Goal: Information Seeking & Learning: Learn about a topic

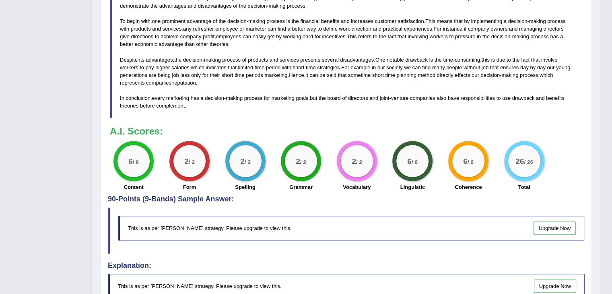
scroll to position [355, 0]
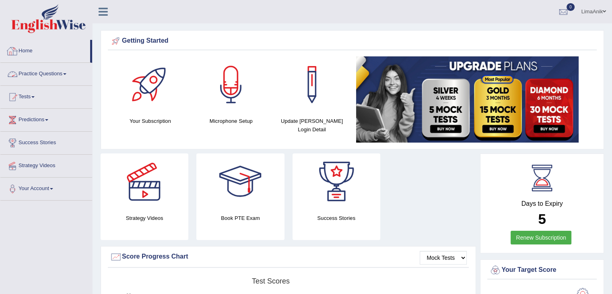
click at [27, 54] on link "Home" at bounding box center [45, 50] width 90 height 20
click at [45, 72] on link "Practice Questions" at bounding box center [46, 73] width 92 height 20
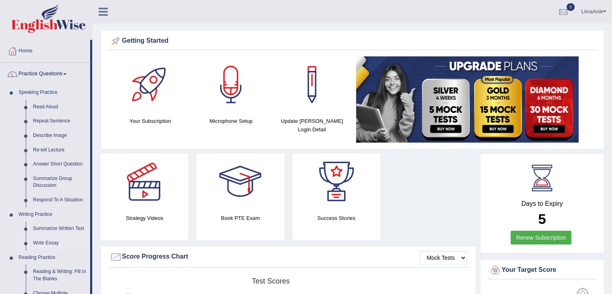
click at [45, 244] on link "Write Essay" at bounding box center [59, 243] width 61 height 14
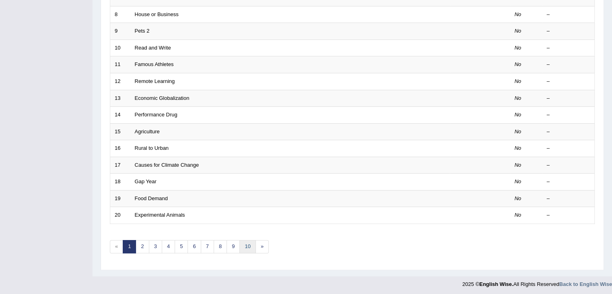
click at [245, 246] on link "10" at bounding box center [247, 246] width 16 height 13
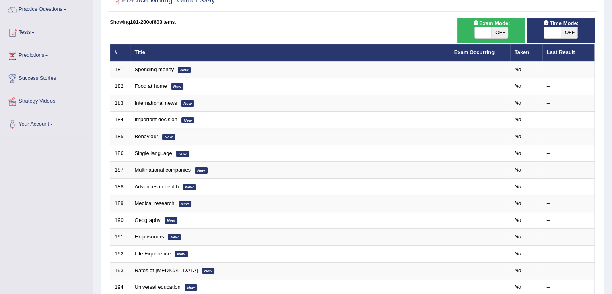
scroll to position [225, 0]
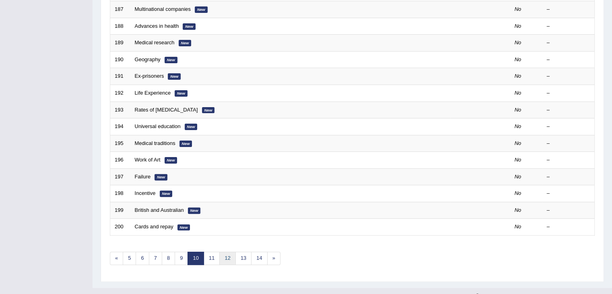
click at [221, 255] on link "12" at bounding box center [227, 257] width 16 height 13
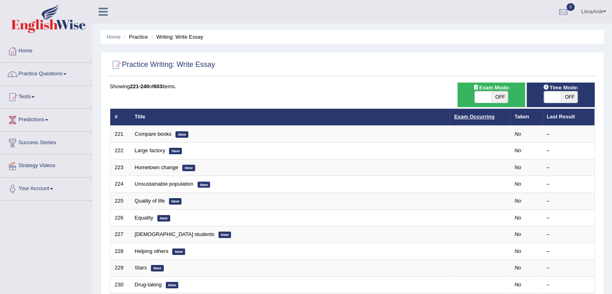
click at [472, 118] on link "Exam Occurring" at bounding box center [474, 116] width 40 height 6
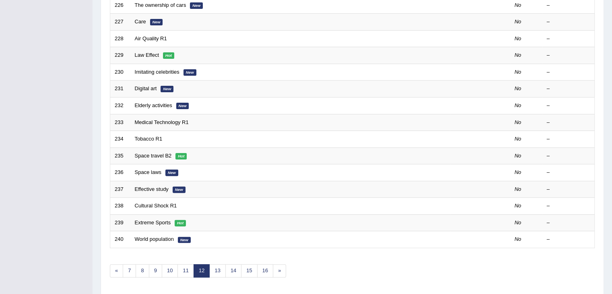
scroll to position [236, 0]
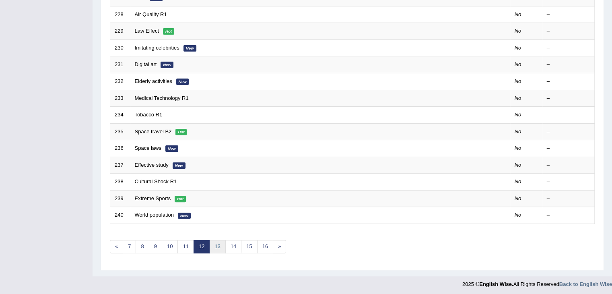
click at [216, 242] on link "13" at bounding box center [217, 246] width 16 height 13
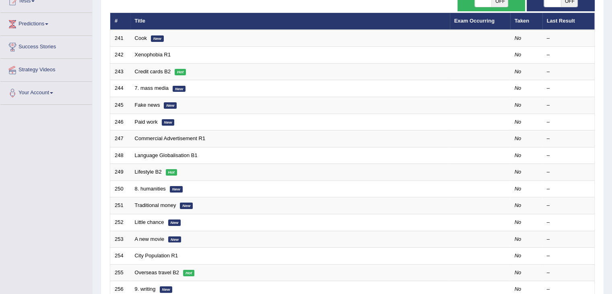
scroll to position [121, 0]
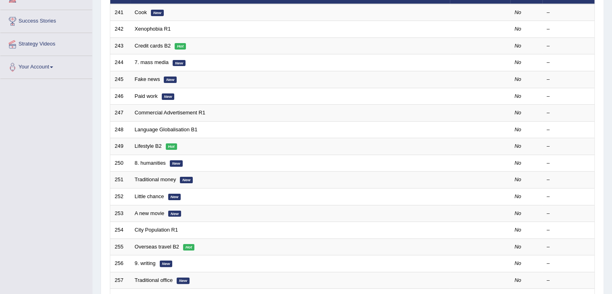
drag, startPoint x: 0, startPoint y: 0, endPoint x: 617, endPoint y: 197, distance: 647.7
click at [611, 172] on html "Toggle navigation Home Practice Questions Speaking Practice Read Aloud Repeat S…" at bounding box center [306, 26] width 612 height 294
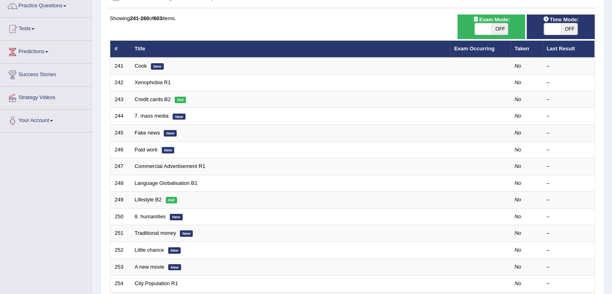
scroll to position [0, 0]
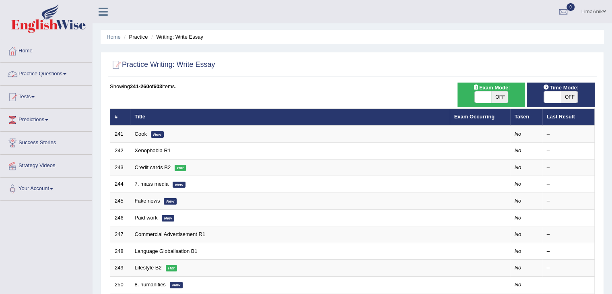
click at [53, 73] on link "Practice Questions" at bounding box center [46, 73] width 92 height 20
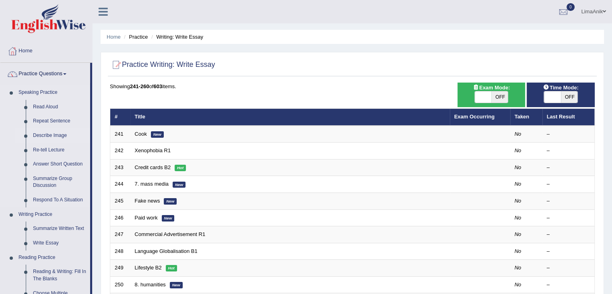
click at [58, 134] on link "Describe Image" at bounding box center [59, 135] width 61 height 14
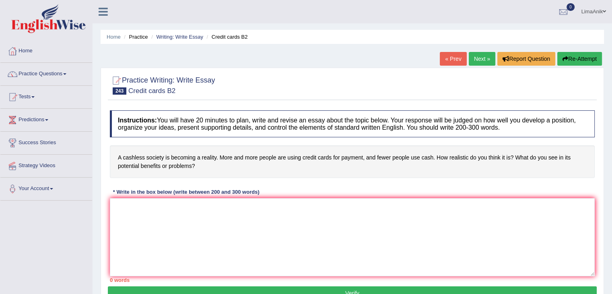
drag, startPoint x: 116, startPoint y: 156, endPoint x: 214, endPoint y: 179, distance: 100.3
click at [214, 179] on div "Instructions: You will have 20 minutes to plan, write and revise an essay about…" at bounding box center [352, 196] width 489 height 180
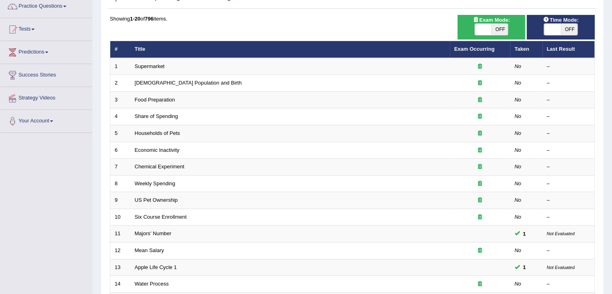
scroll to position [11, 0]
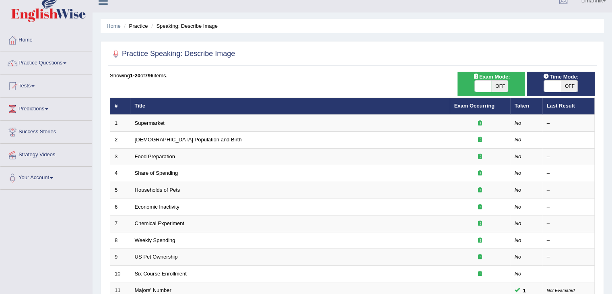
click at [611, 73] on html "Toggle navigation Home Practice Questions Speaking Practice Read Aloud Repeat S…" at bounding box center [306, 136] width 612 height 294
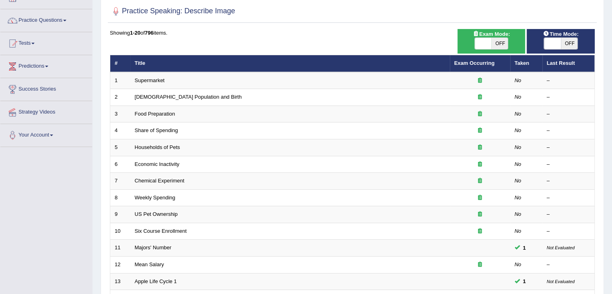
scroll to position [0, 0]
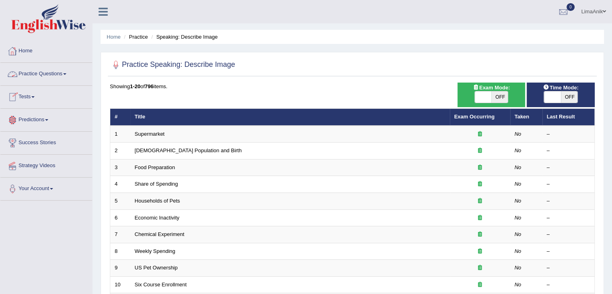
click at [50, 70] on link "Practice Questions" at bounding box center [46, 73] width 92 height 20
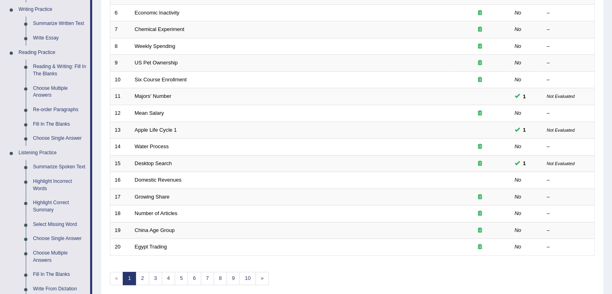
scroll to position [336, 0]
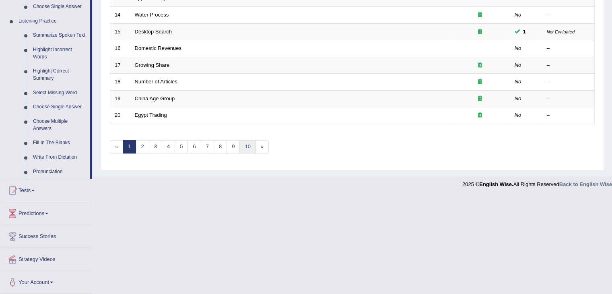
click at [246, 142] on link "10" at bounding box center [247, 146] width 16 height 13
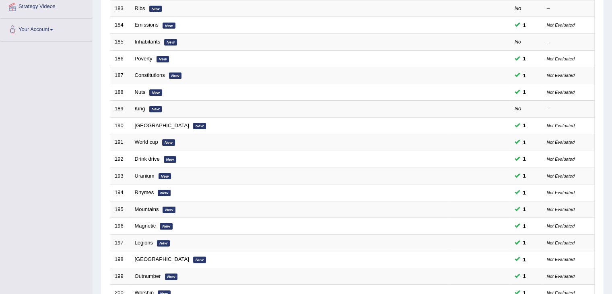
scroll to position [236, 0]
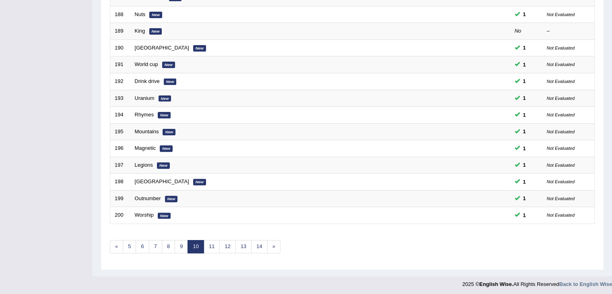
click at [255, 245] on link "14" at bounding box center [259, 246] width 16 height 13
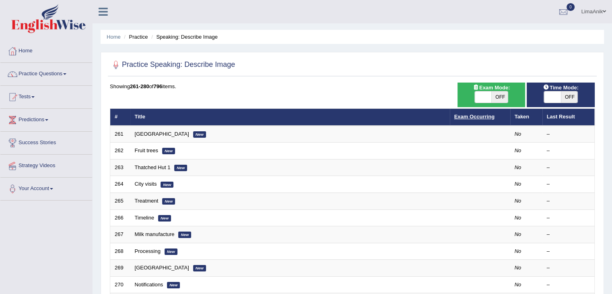
click at [478, 118] on link "Exam Occurring" at bounding box center [474, 116] width 40 height 6
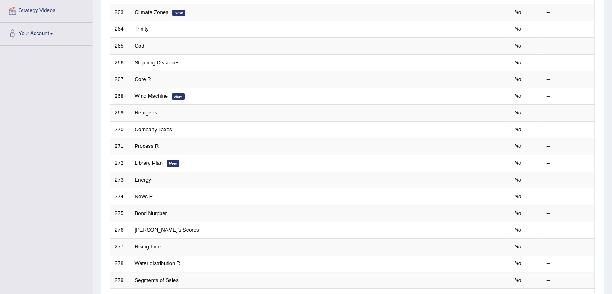
scroll to position [189, 0]
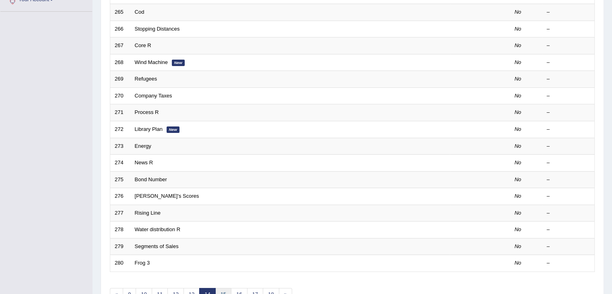
click at [219, 290] on link "15" at bounding box center [223, 294] width 16 height 13
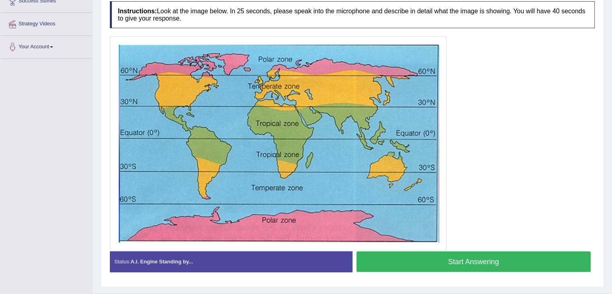
scroll to position [148, 0]
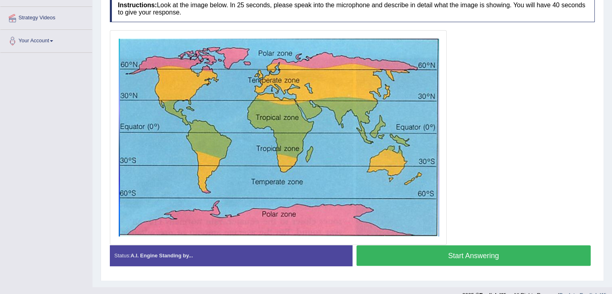
click at [477, 253] on button "Start Answering" at bounding box center [473, 255] width 234 height 21
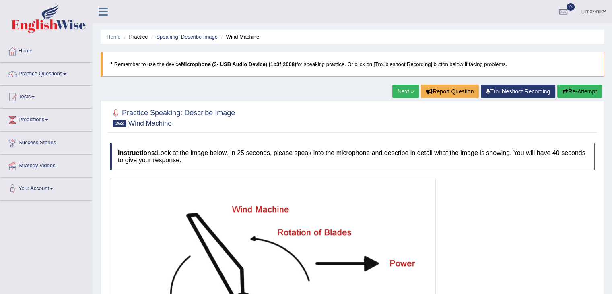
click at [594, 86] on button "Re-Attempt" at bounding box center [579, 91] width 45 height 14
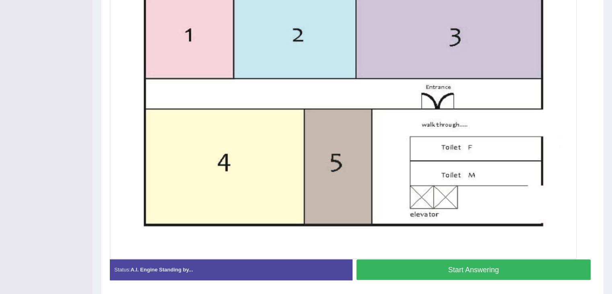
scroll to position [242, 0]
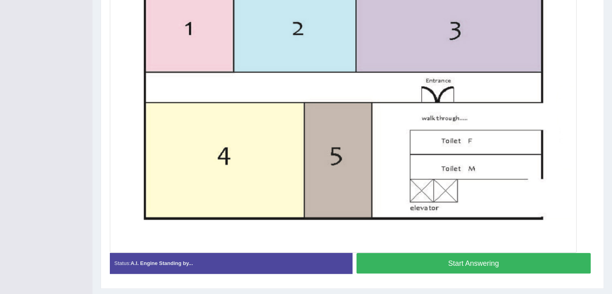
click at [467, 265] on button "Start Answering" at bounding box center [473, 263] width 234 height 21
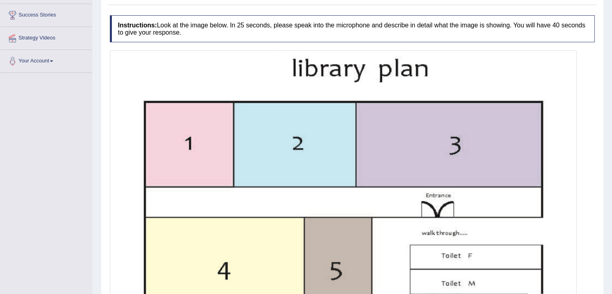
scroll to position [128, 0]
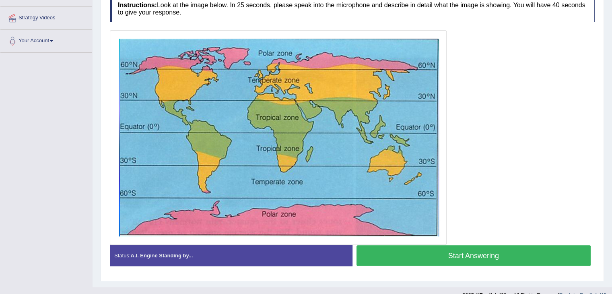
click at [416, 251] on button "Start Answering" at bounding box center [473, 255] width 234 height 21
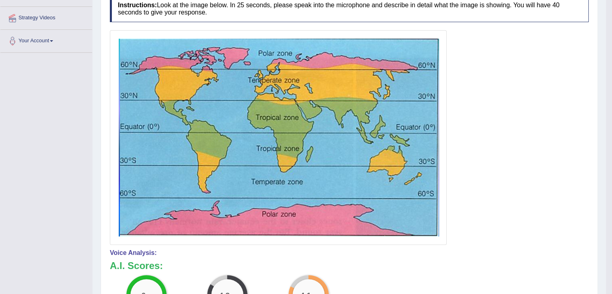
scroll to position [164, 0]
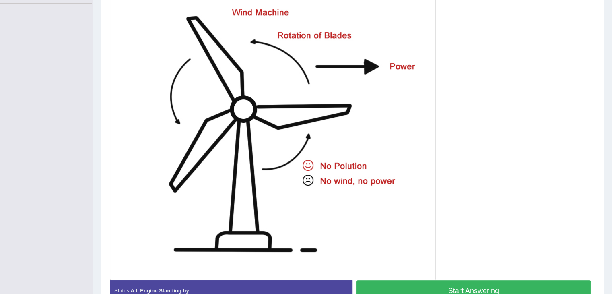
scroll to position [198, 0]
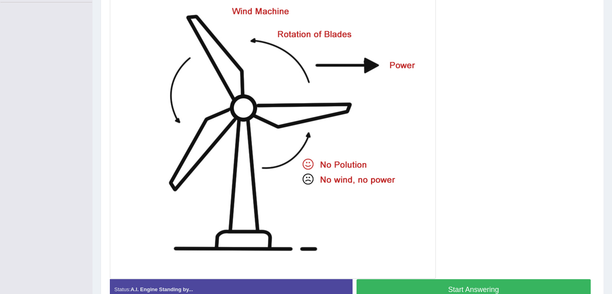
drag, startPoint x: 617, startPoint y: 210, endPoint x: 511, endPoint y: 283, distance: 128.9
click at [511, 283] on button "Start Answering" at bounding box center [473, 289] width 234 height 21
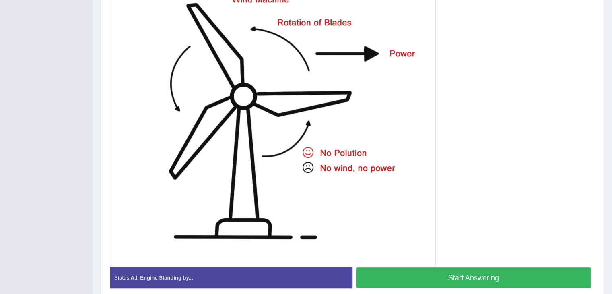
scroll to position [237, 0]
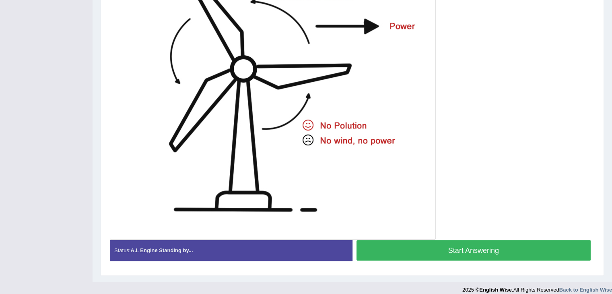
click at [484, 244] on button "Start Answering" at bounding box center [473, 250] width 234 height 21
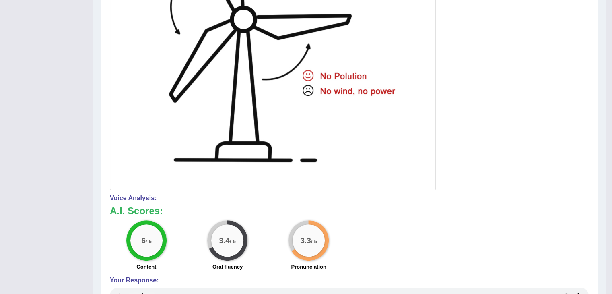
scroll to position [70, 0]
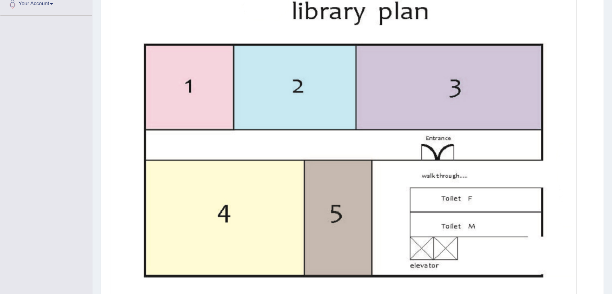
scroll to position [240, 0]
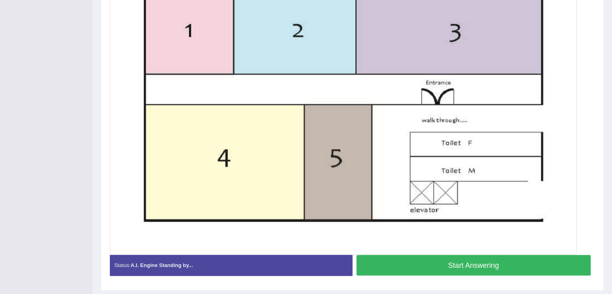
click at [467, 268] on button "Start Answering" at bounding box center [473, 265] width 234 height 21
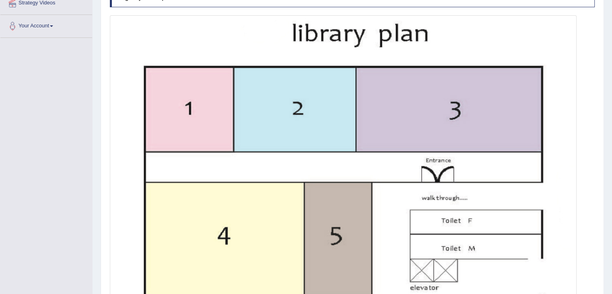
scroll to position [225, 0]
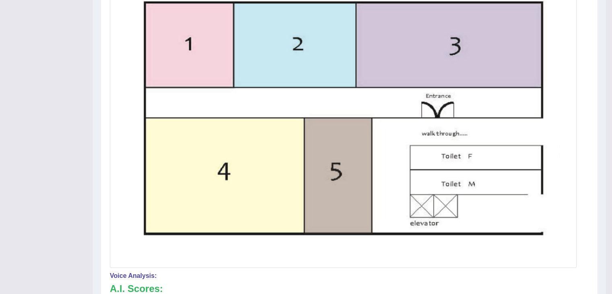
scroll to position [273, 0]
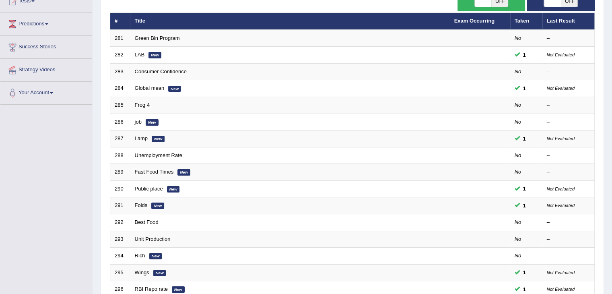
scroll to position [93, 0]
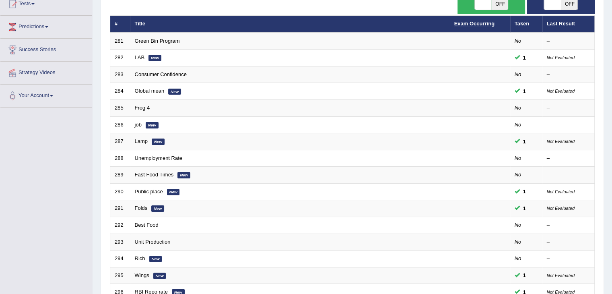
click at [474, 22] on link "Exam Occurring" at bounding box center [474, 24] width 40 height 6
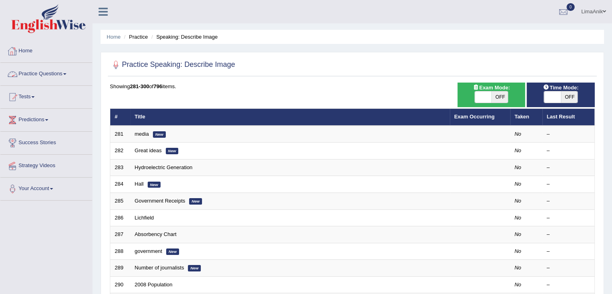
click at [43, 71] on link "Practice Questions" at bounding box center [46, 73] width 92 height 20
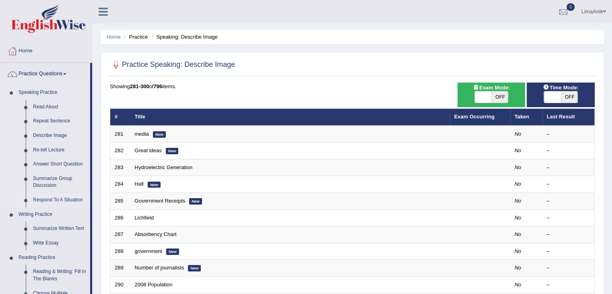
click at [50, 200] on link "Respond To A Situation" at bounding box center [59, 200] width 61 height 14
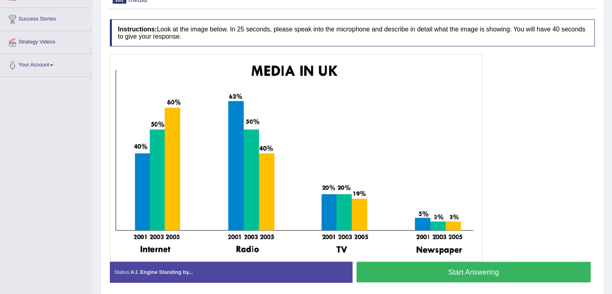
scroll to position [131, 0]
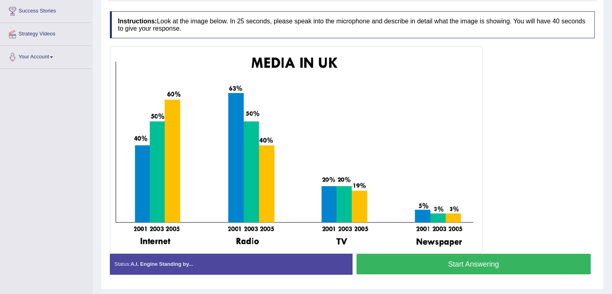
click at [488, 262] on button "Start Answering" at bounding box center [473, 263] width 234 height 21
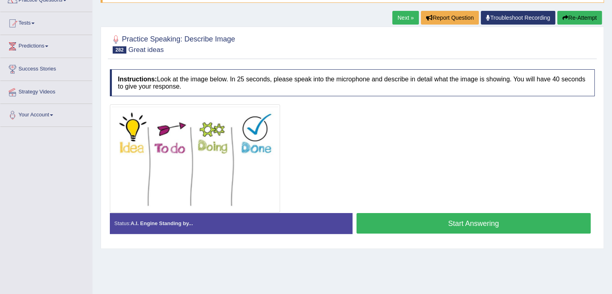
scroll to position [74, 0]
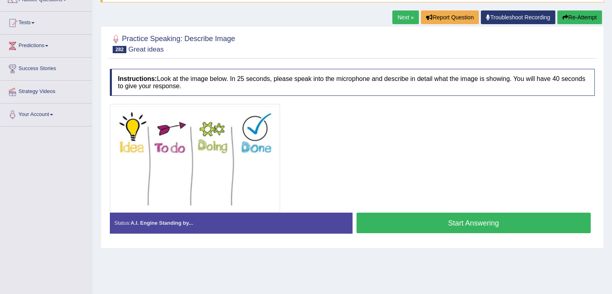
click at [433, 223] on button "Start Answering" at bounding box center [473, 222] width 234 height 21
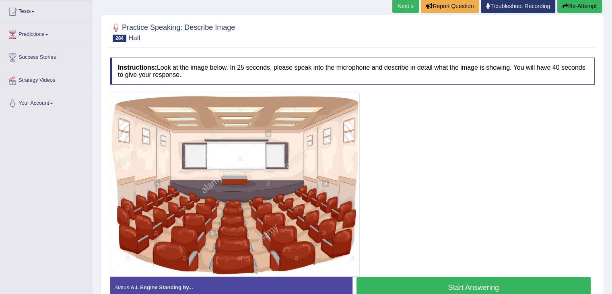
scroll to position [101, 0]
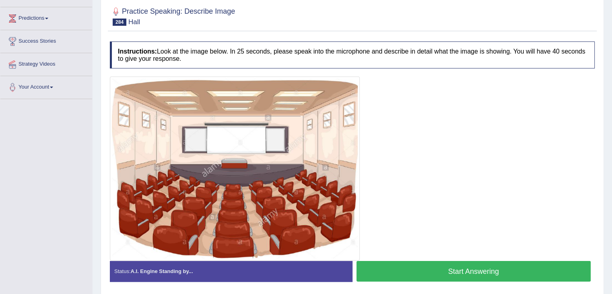
click at [464, 261] on button "Start Answering" at bounding box center [473, 271] width 234 height 21
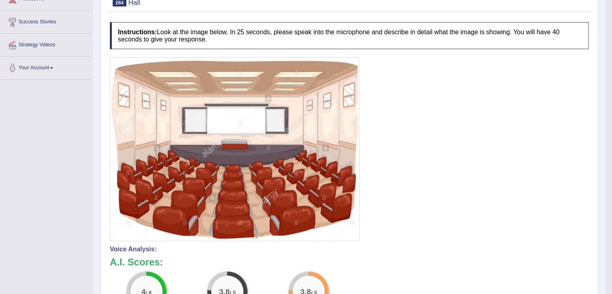
scroll to position [159, 0]
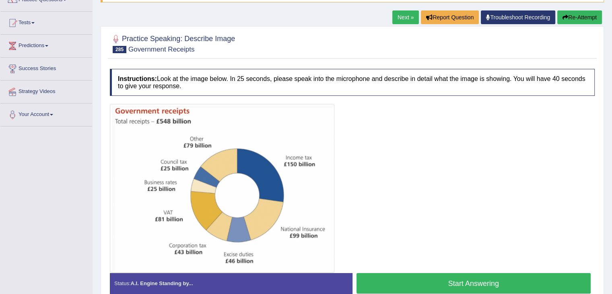
scroll to position [101, 0]
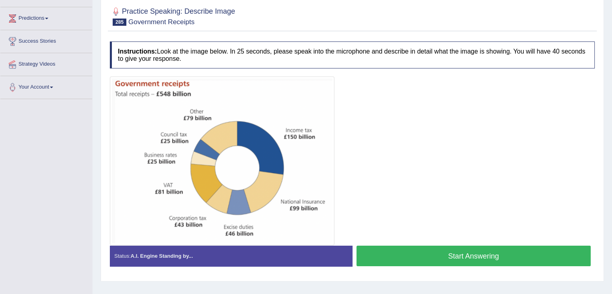
click at [447, 253] on button "Start Answering" at bounding box center [473, 255] width 234 height 21
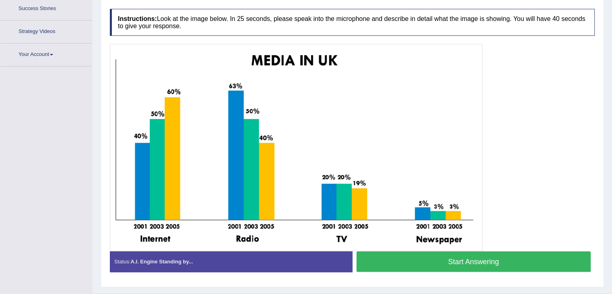
scroll to position [134, 0]
click at [468, 258] on button "Start Answering" at bounding box center [473, 261] width 234 height 21
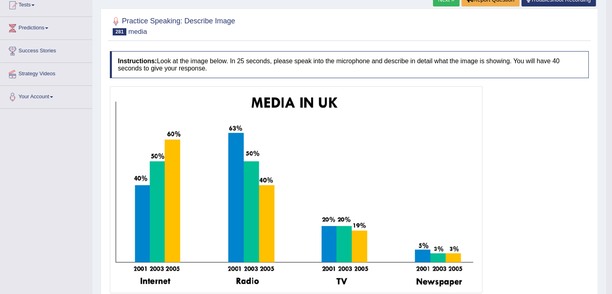
scroll to position [91, 0]
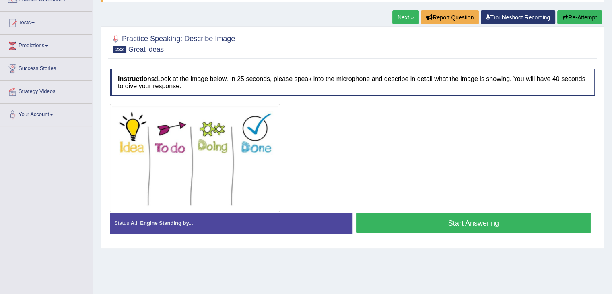
scroll to position [74, 0]
click at [420, 219] on button "Start Answering" at bounding box center [473, 222] width 234 height 21
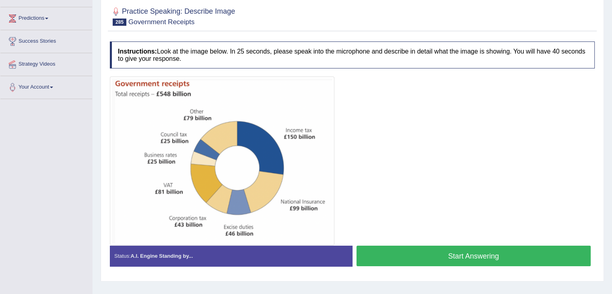
click at [428, 248] on button "Start Answering" at bounding box center [473, 255] width 234 height 21
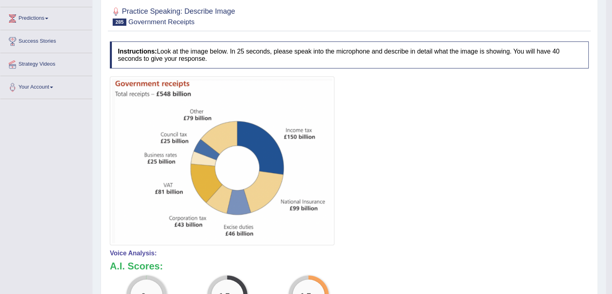
scroll to position [189, 0]
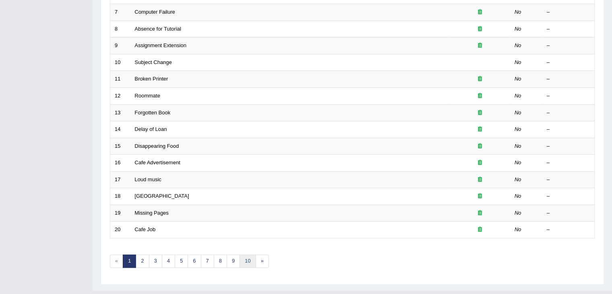
click at [249, 254] on link "10" at bounding box center [247, 260] width 16 height 13
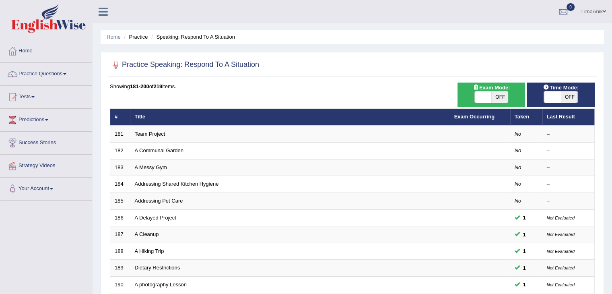
drag, startPoint x: 617, startPoint y: 107, endPoint x: 596, endPoint y: 75, distance: 38.0
click at [596, 75] on html "Toggle navigation Home Practice Questions Speaking Practice Read Aloud Repeat S…" at bounding box center [306, 147] width 612 height 294
click at [45, 76] on link "Practice Questions" at bounding box center [46, 73] width 92 height 20
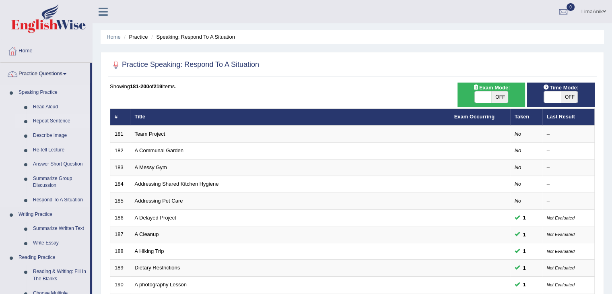
click at [46, 123] on link "Repeat Sentence" at bounding box center [59, 121] width 61 height 14
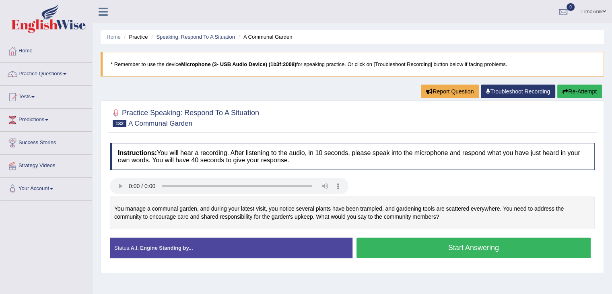
click at [438, 246] on button "Start Answering" at bounding box center [473, 247] width 234 height 21
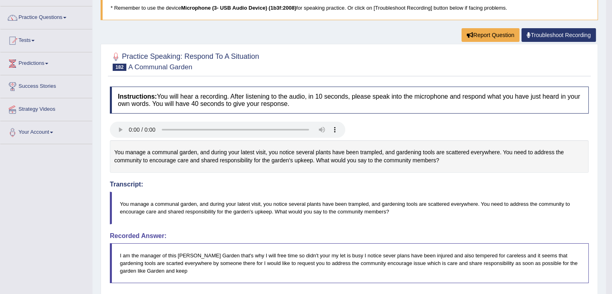
scroll to position [111, 0]
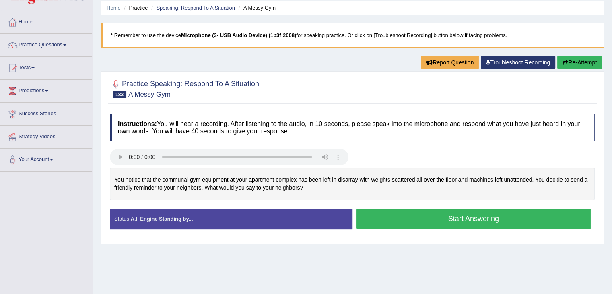
scroll to position [20, 0]
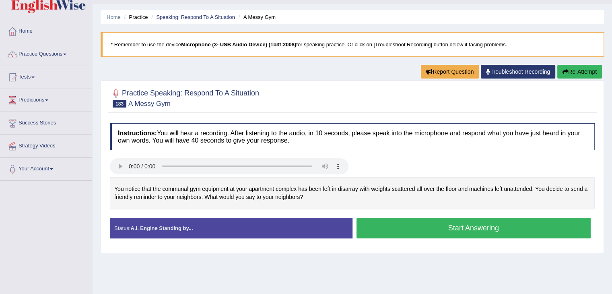
click at [431, 230] on button "Start Answering" at bounding box center [473, 228] width 234 height 21
click at [413, 227] on button "Start Answering" at bounding box center [473, 228] width 234 height 21
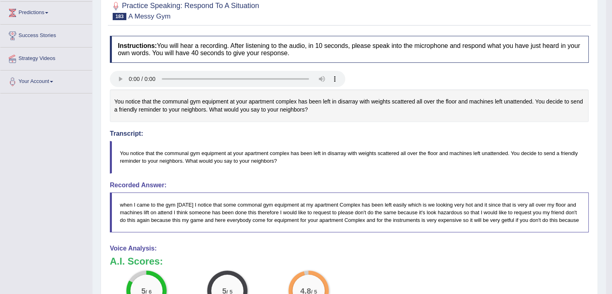
scroll to position [142, 0]
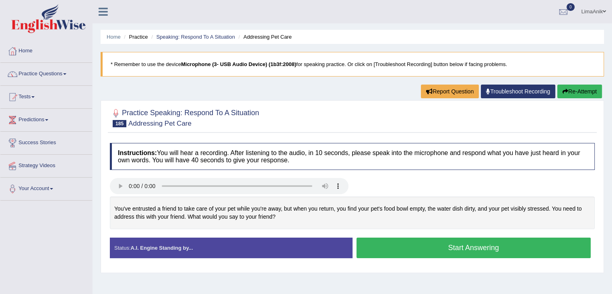
click at [396, 256] on button "Start Answering" at bounding box center [473, 247] width 234 height 21
click at [427, 237] on div "Created with Highcharts 7.1.2 Great Too slow Too fast Time Speech pace meter: 0…" at bounding box center [475, 237] width 246 height 0
click at [422, 238] on button "Start Answering" at bounding box center [473, 247] width 234 height 21
click at [312, 92] on div "Home Practice Speaking: Respond To A Situation Addressing Pet Care * Remember t…" at bounding box center [351, 201] width 519 height 402
click at [413, 245] on button "Start Answering" at bounding box center [473, 247] width 234 height 21
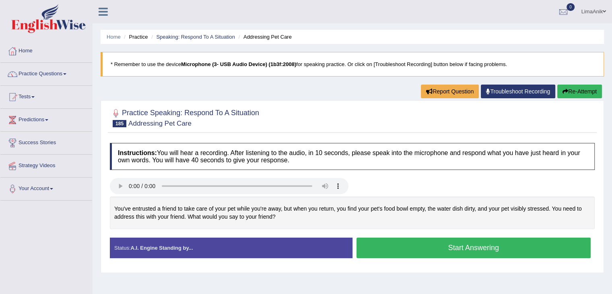
click at [409, 248] on button "Start Answering" at bounding box center [473, 247] width 234 height 21
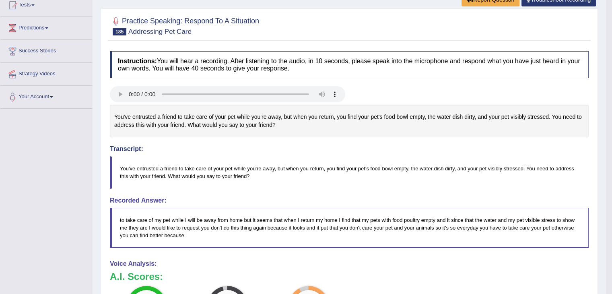
scroll to position [140, 0]
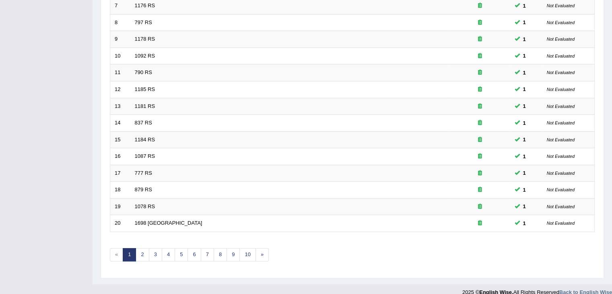
click at [246, 252] on link "10" at bounding box center [247, 254] width 16 height 13
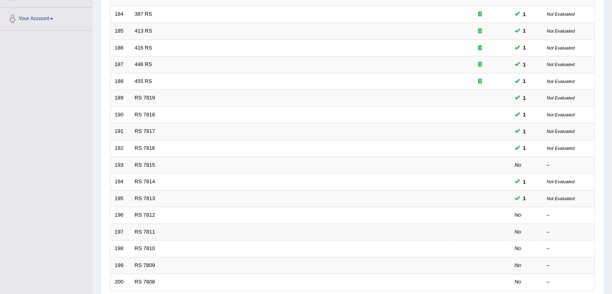
scroll to position [236, 0]
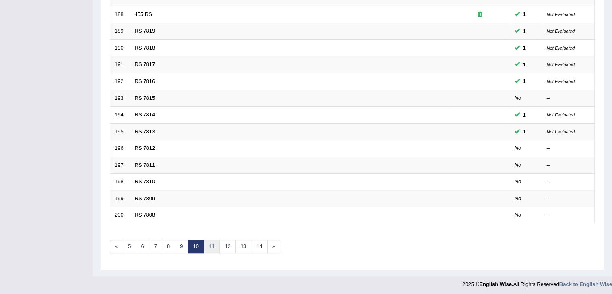
click at [209, 247] on link "11" at bounding box center [211, 246] width 16 height 13
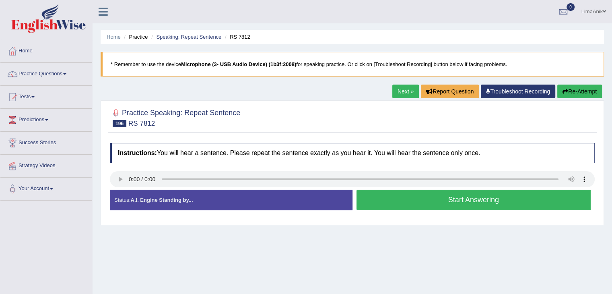
click at [460, 199] on button "Start Answering" at bounding box center [473, 199] width 234 height 21
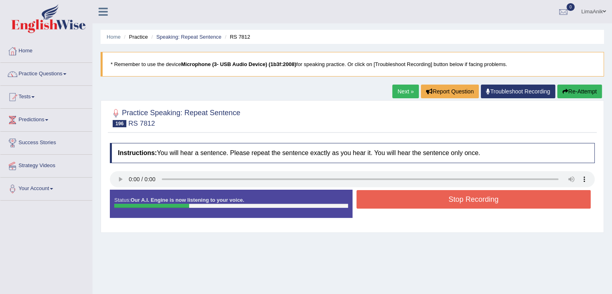
click at [390, 203] on button "Stop Recording" at bounding box center [473, 199] width 234 height 18
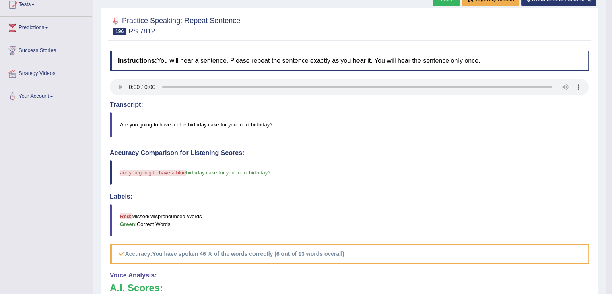
scroll to position [150, 0]
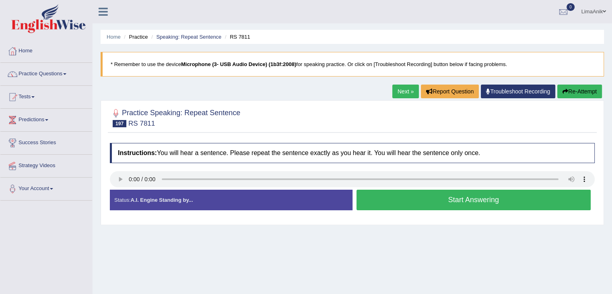
click at [389, 196] on button "Start Answering" at bounding box center [473, 199] width 234 height 21
click at [403, 195] on button "Start Answering" at bounding box center [473, 199] width 234 height 21
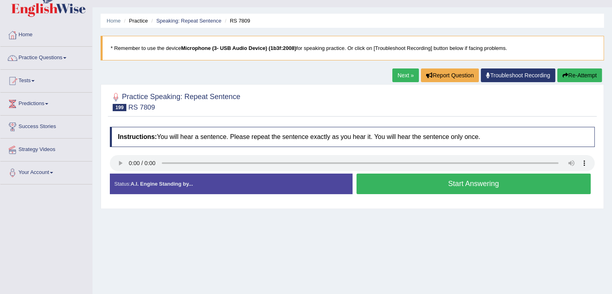
scroll to position [17, 0]
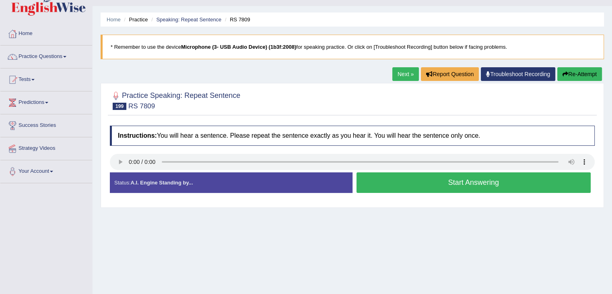
click at [388, 177] on button "Start Answering" at bounding box center [473, 182] width 234 height 21
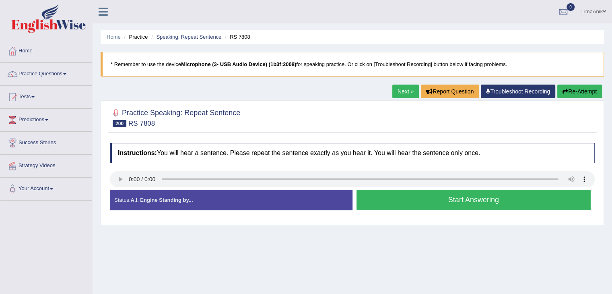
click at [435, 200] on button "Start Answering" at bounding box center [473, 199] width 234 height 21
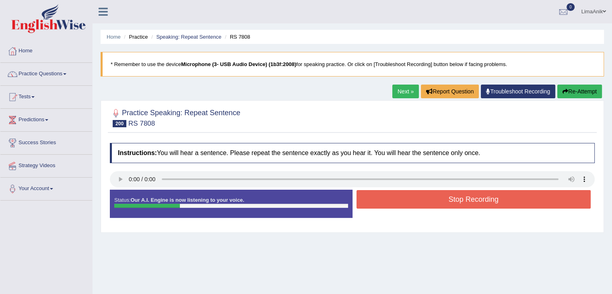
click at [439, 198] on button "Stop Recording" at bounding box center [473, 199] width 234 height 18
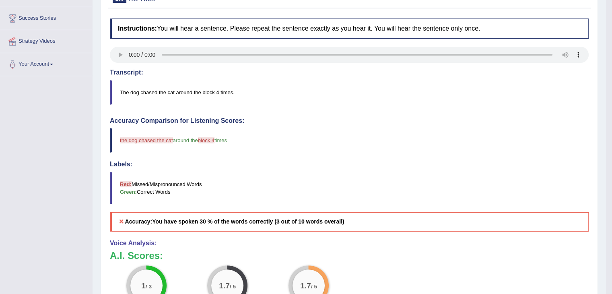
scroll to position [128, 0]
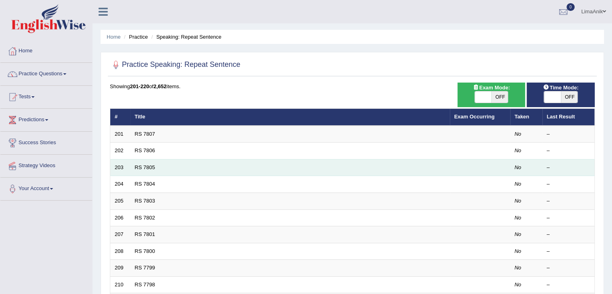
click at [171, 160] on td "RS 7805" at bounding box center [289, 167] width 319 height 17
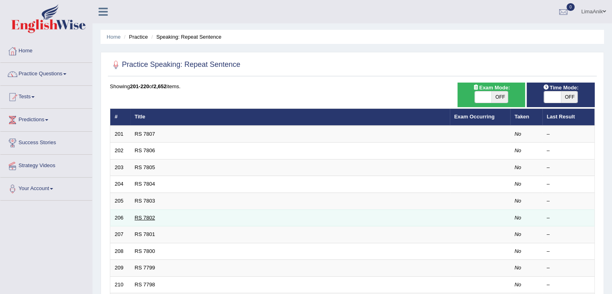
click at [146, 218] on link "RS 7802" at bounding box center [145, 217] width 21 height 6
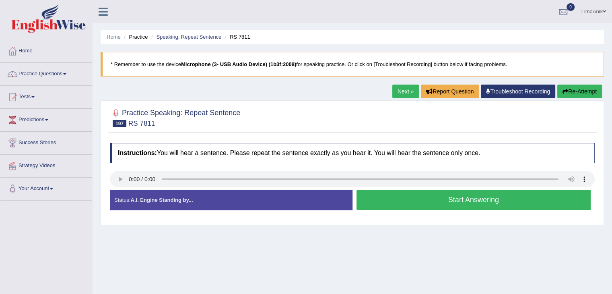
click at [406, 198] on button "Start Answering" at bounding box center [473, 199] width 234 height 21
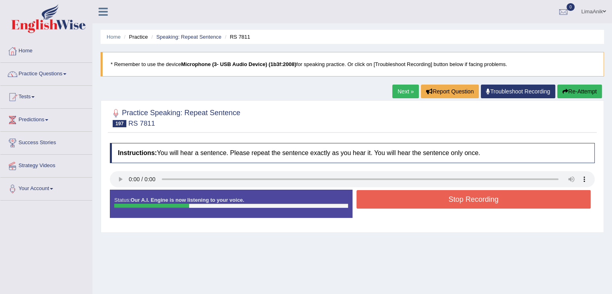
click at [451, 204] on button "Stop Recording" at bounding box center [473, 199] width 234 height 18
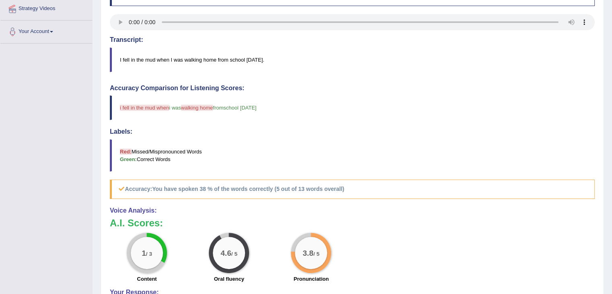
scroll to position [159, 0]
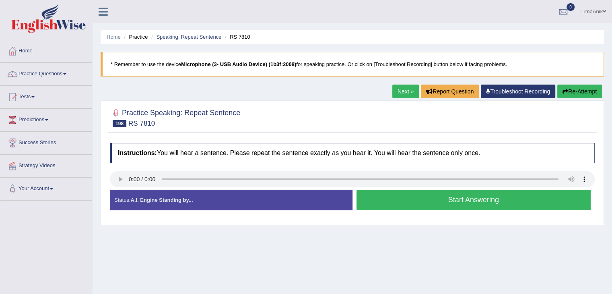
click at [402, 195] on button "Start Answering" at bounding box center [473, 199] width 234 height 21
click at [386, 201] on button "Start Answering" at bounding box center [473, 199] width 234 height 21
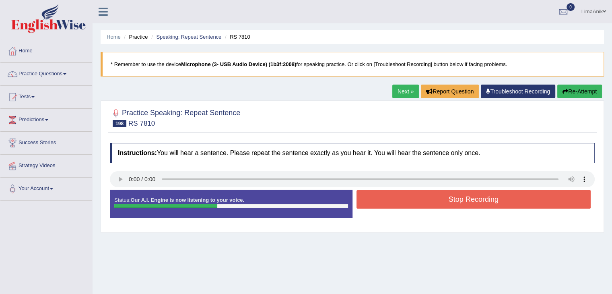
click at [446, 202] on button "Stop Recording" at bounding box center [473, 199] width 234 height 18
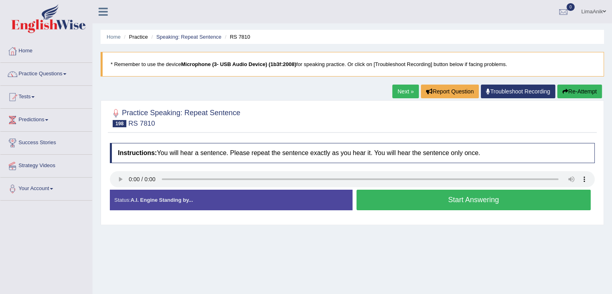
click at [383, 196] on button "Start Answering" at bounding box center [473, 199] width 234 height 21
click at [397, 201] on button "Start Answering" at bounding box center [473, 199] width 234 height 21
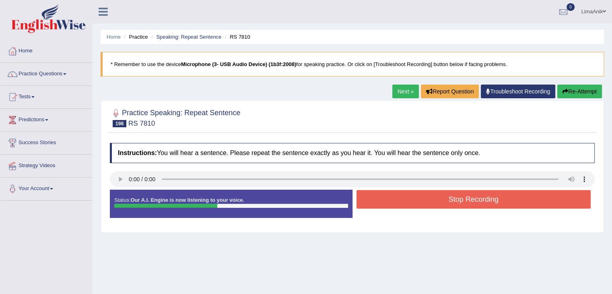
click at [438, 193] on button "Stop Recording" at bounding box center [473, 199] width 234 height 18
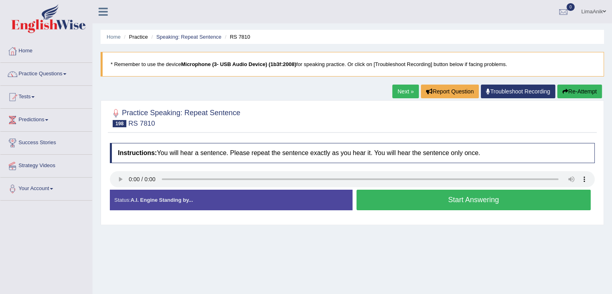
click at [398, 195] on button "Start Answering" at bounding box center [473, 199] width 234 height 21
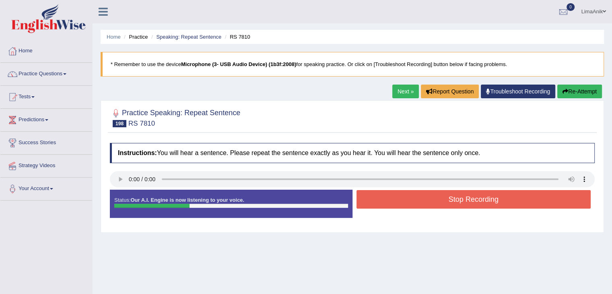
click at [424, 200] on button "Stop Recording" at bounding box center [473, 199] width 234 height 18
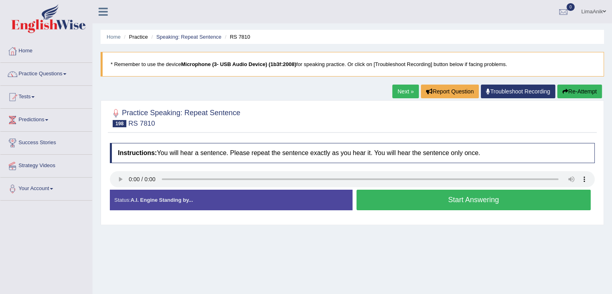
click at [384, 197] on button "Start Answering" at bounding box center [473, 199] width 234 height 21
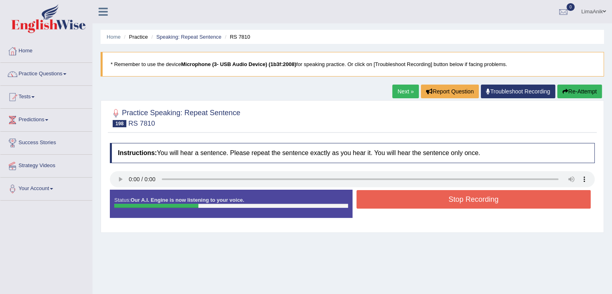
click at [433, 203] on button "Stop Recording" at bounding box center [473, 199] width 234 height 18
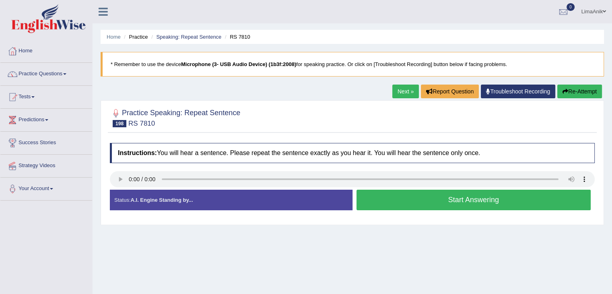
click at [407, 198] on button "Start Answering" at bounding box center [473, 199] width 234 height 21
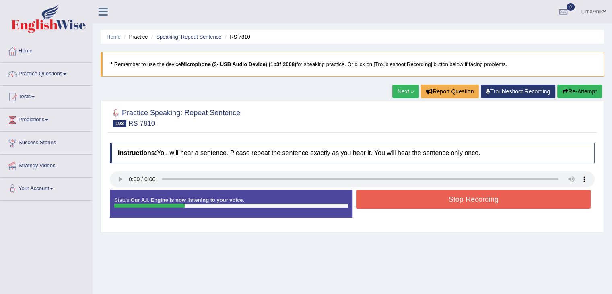
click at [436, 206] on button "Stop Recording" at bounding box center [473, 199] width 234 height 18
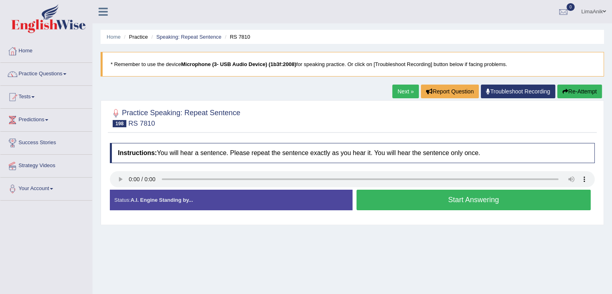
click at [389, 196] on button "Start Answering" at bounding box center [473, 199] width 234 height 21
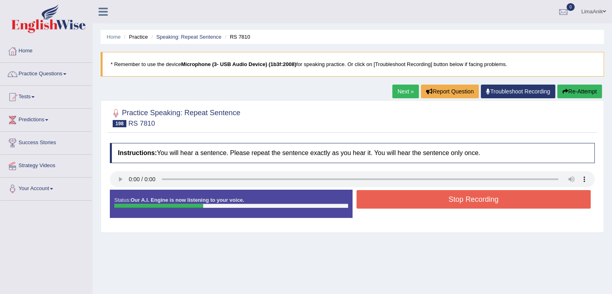
click at [420, 193] on button "Stop Recording" at bounding box center [473, 199] width 234 height 18
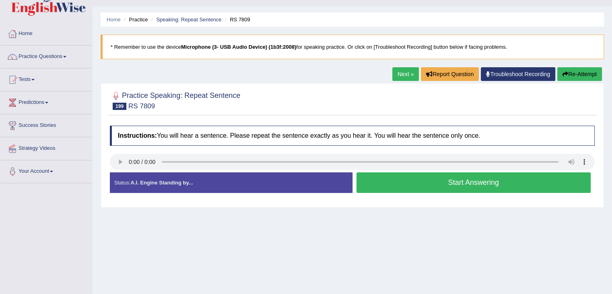
click at [380, 185] on button "Start Answering" at bounding box center [473, 182] width 234 height 21
click at [402, 169] on div at bounding box center [352, 163] width 485 height 18
click at [402, 180] on button "Start Answering" at bounding box center [473, 182] width 234 height 21
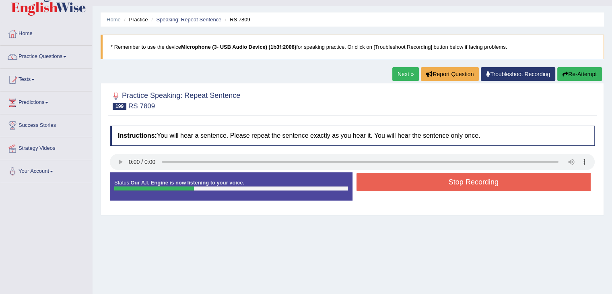
click at [426, 181] on button "Stop Recording" at bounding box center [473, 182] width 234 height 18
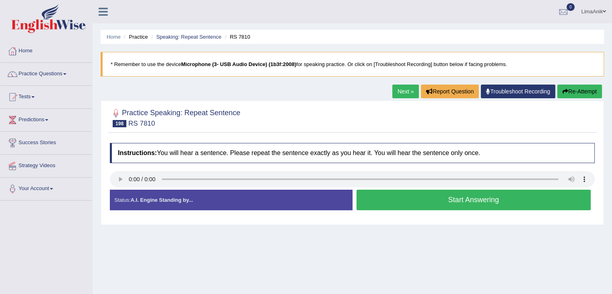
click at [385, 193] on button "Start Answering" at bounding box center [473, 199] width 234 height 21
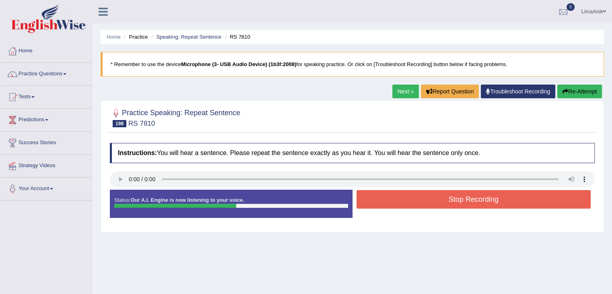
click at [415, 199] on button "Stop Recording" at bounding box center [473, 199] width 234 height 18
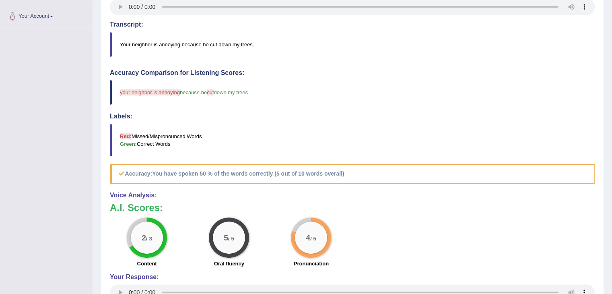
scroll to position [185, 0]
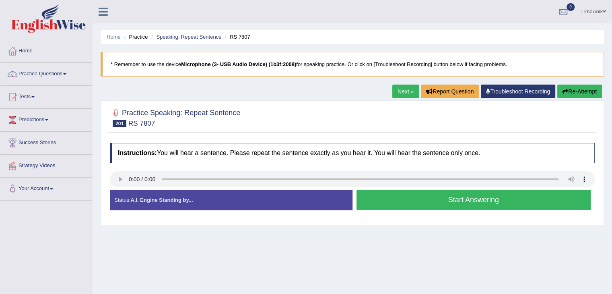
click at [394, 197] on button "Start Answering" at bounding box center [473, 199] width 234 height 21
click at [421, 192] on button "Start Answering" at bounding box center [473, 199] width 234 height 21
click at [391, 201] on button "Start Answering" at bounding box center [473, 199] width 234 height 21
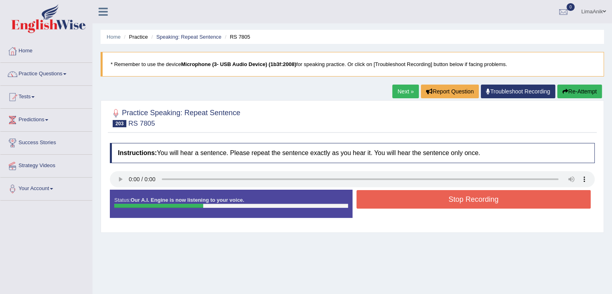
click at [395, 201] on button "Stop Recording" at bounding box center [473, 199] width 234 height 18
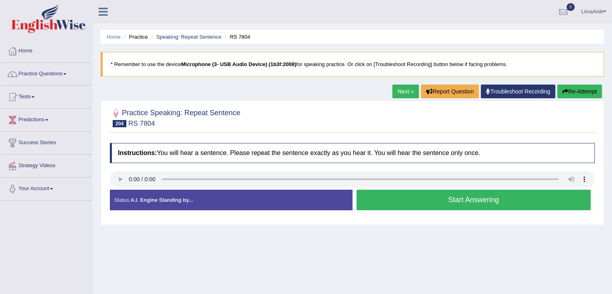
click at [395, 193] on button "Start Answering" at bounding box center [473, 199] width 234 height 21
click at [398, 200] on button "Start Answering" at bounding box center [473, 199] width 234 height 21
click at [297, 18] on ul "LimaAnik Toggle navigation Username: LimaAnik Access Type: Online Subscription:…" at bounding box center [430, 11] width 364 height 23
click at [404, 206] on button "Start Answering" at bounding box center [473, 199] width 234 height 21
click at [382, 197] on button "Start Answering" at bounding box center [473, 199] width 234 height 21
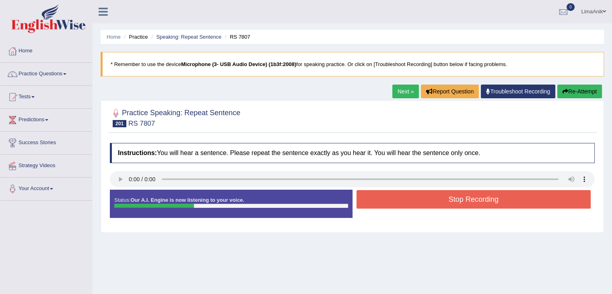
click at [378, 192] on button "Stop Recording" at bounding box center [473, 199] width 234 height 18
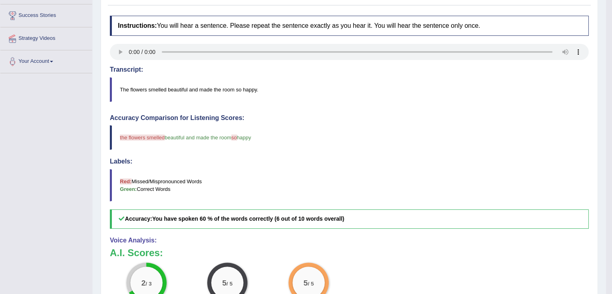
scroll to position [139, 0]
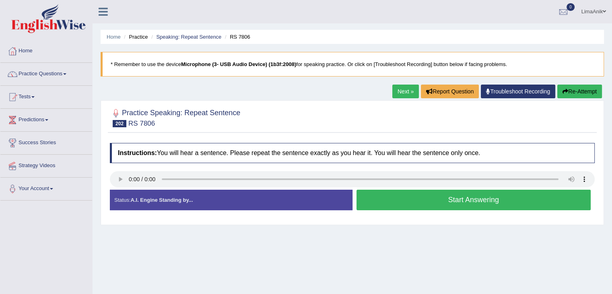
click at [401, 205] on button "Start Answering" at bounding box center [473, 199] width 234 height 21
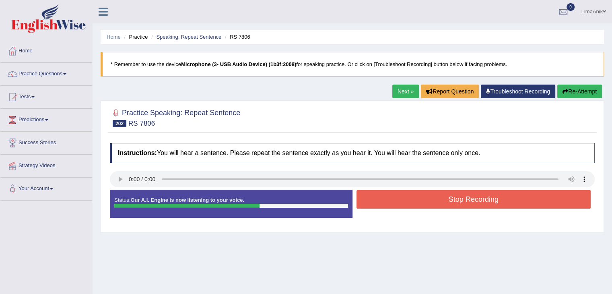
click at [406, 200] on button "Stop Recording" at bounding box center [473, 199] width 234 height 18
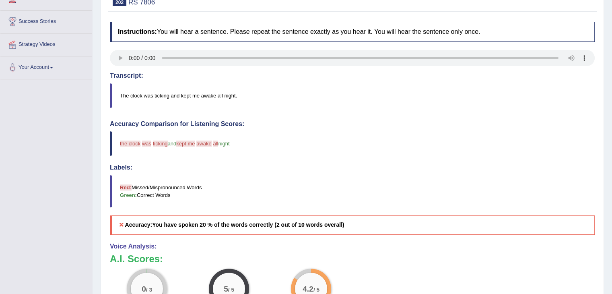
scroll to position [118, 0]
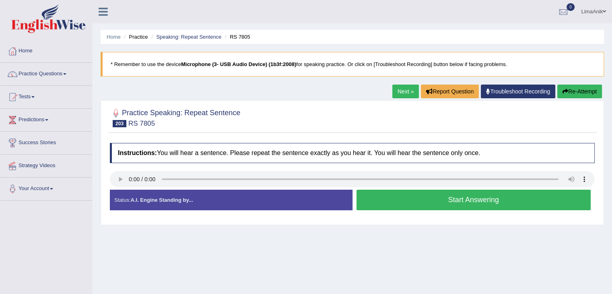
click at [368, 196] on button "Start Answering" at bounding box center [473, 199] width 234 height 21
click at [411, 198] on button "Start Answering" at bounding box center [473, 199] width 234 height 21
click at [396, 198] on button "Start Answering" at bounding box center [473, 199] width 234 height 21
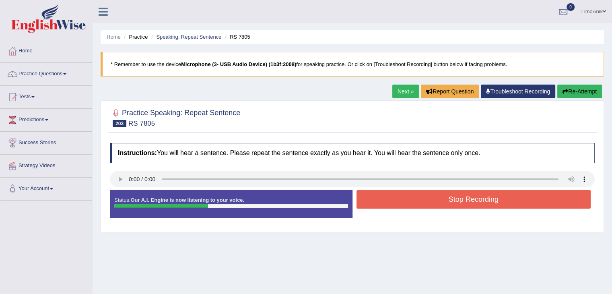
click at [403, 197] on button "Stop Recording" at bounding box center [473, 199] width 234 height 18
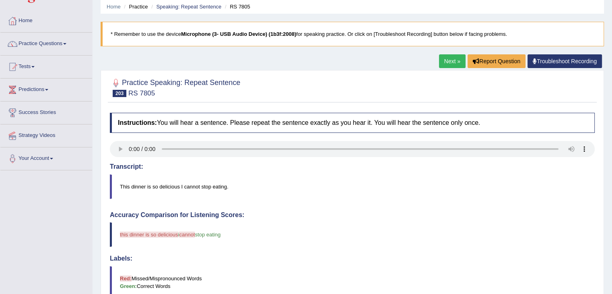
scroll to position [19, 0]
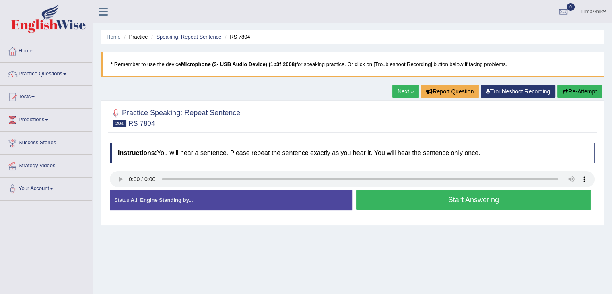
drag, startPoint x: 404, startPoint y: 187, endPoint x: 403, endPoint y: 195, distance: 7.7
click at [403, 195] on div "Instructions: You will hear a sentence. Please repeat the sentence exactly as y…" at bounding box center [352, 180] width 489 height 82
click at [403, 195] on button "Start Answering" at bounding box center [473, 199] width 234 height 21
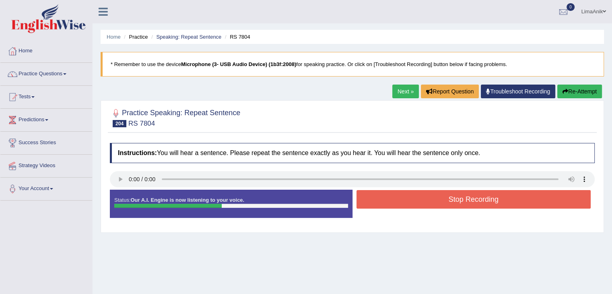
click at [416, 193] on button "Stop Recording" at bounding box center [473, 199] width 234 height 18
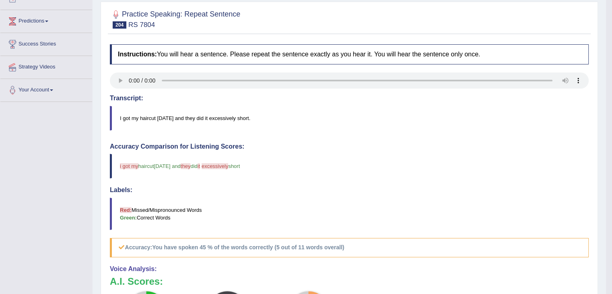
scroll to position [127, 0]
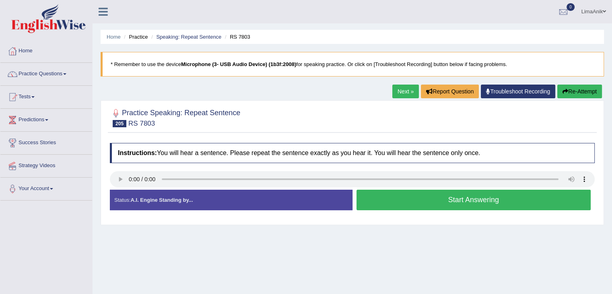
click at [394, 201] on button "Start Answering" at bounding box center [473, 199] width 234 height 21
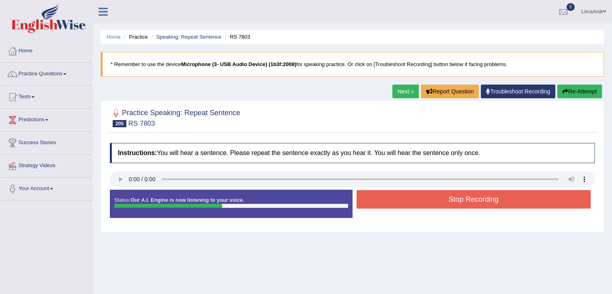
click at [405, 191] on button "Stop Recording" at bounding box center [473, 199] width 234 height 18
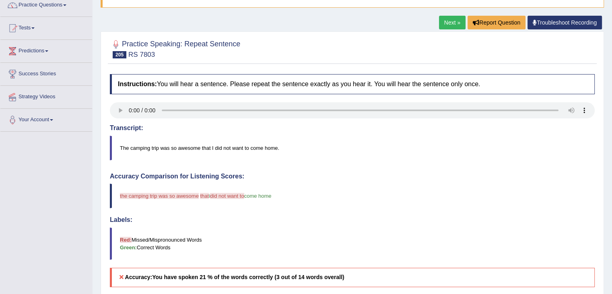
scroll to position [122, 0]
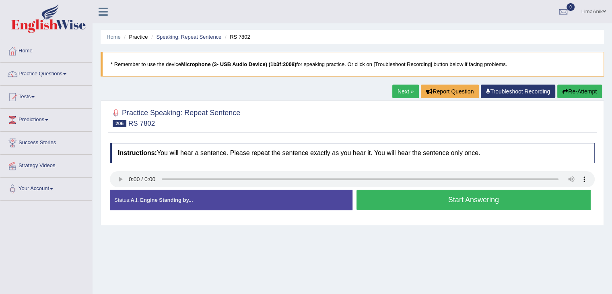
click at [404, 206] on button "Start Answering" at bounding box center [473, 199] width 234 height 21
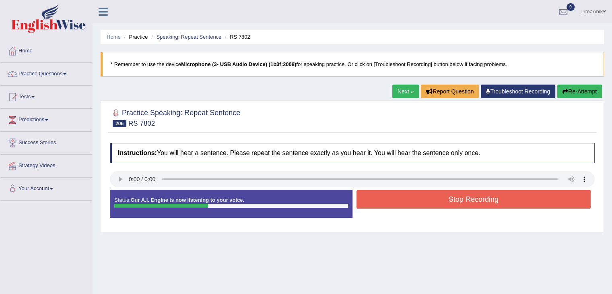
click at [420, 192] on button "Stop Recording" at bounding box center [473, 199] width 234 height 18
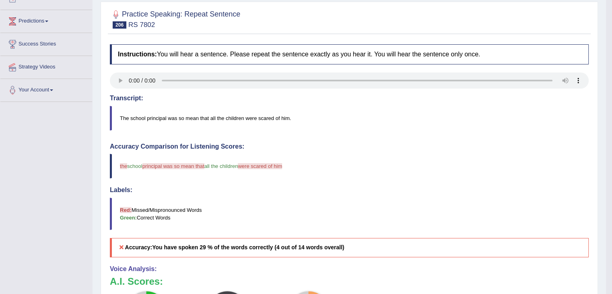
scroll to position [124, 0]
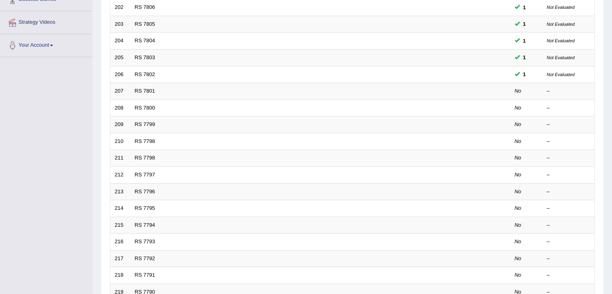
scroll to position [213, 0]
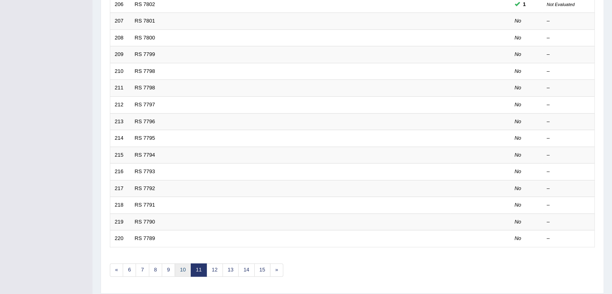
click at [180, 267] on link "10" at bounding box center [183, 269] width 16 height 13
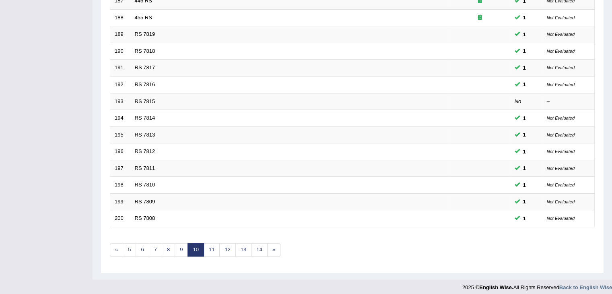
scroll to position [236, 0]
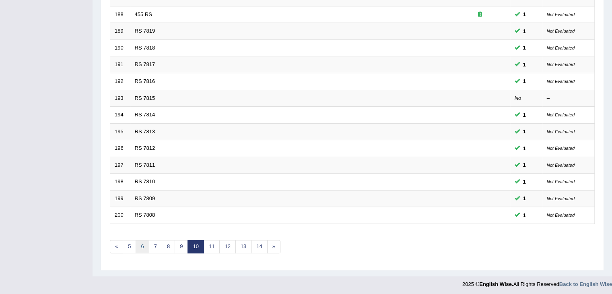
click at [142, 240] on link "6" at bounding box center [142, 246] width 13 height 13
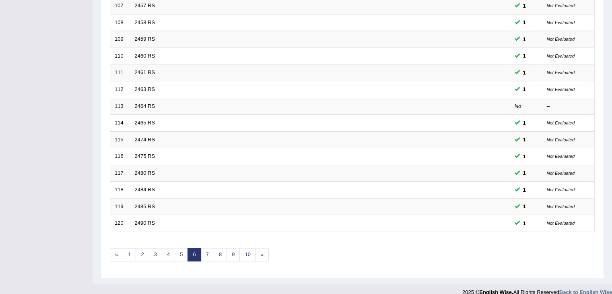
scroll to position [236, 0]
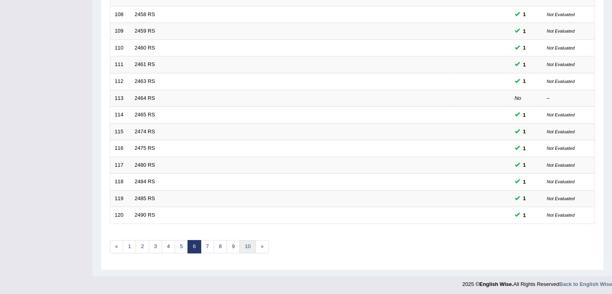
click at [246, 242] on link "10" at bounding box center [247, 246] width 16 height 13
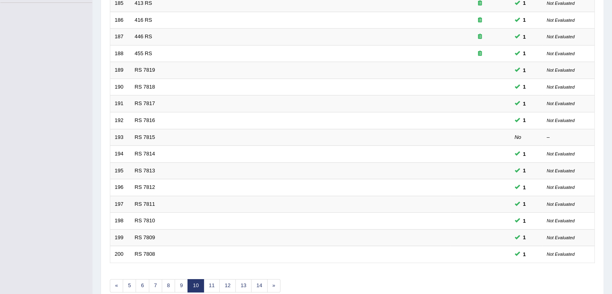
scroll to position [205, 0]
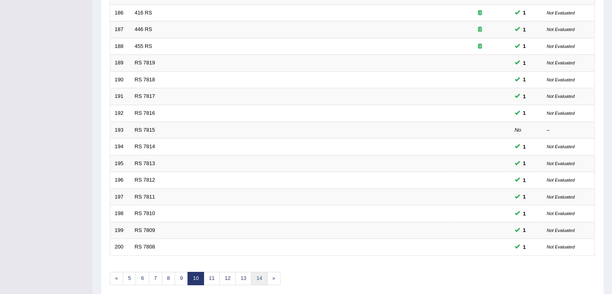
click at [259, 275] on link "14" at bounding box center [259, 277] width 16 height 13
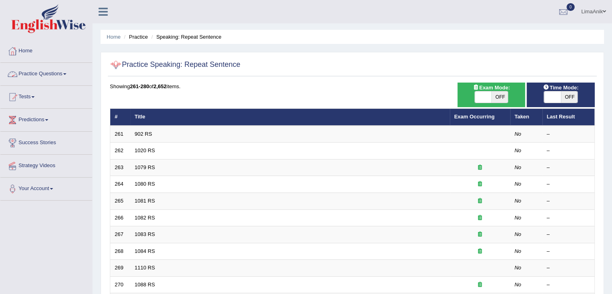
click at [50, 68] on link "Practice Questions" at bounding box center [46, 73] width 92 height 20
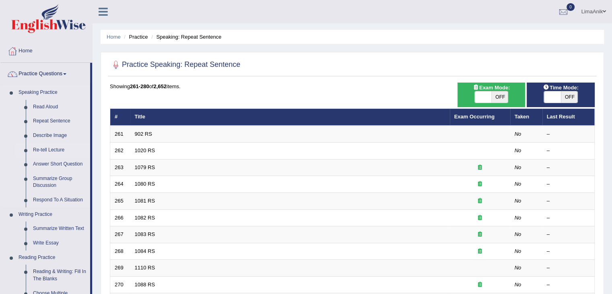
click at [52, 147] on link "Re-tell Lecture" at bounding box center [59, 150] width 61 height 14
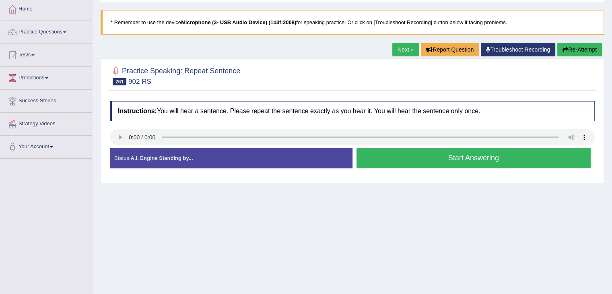
scroll to position [3, 0]
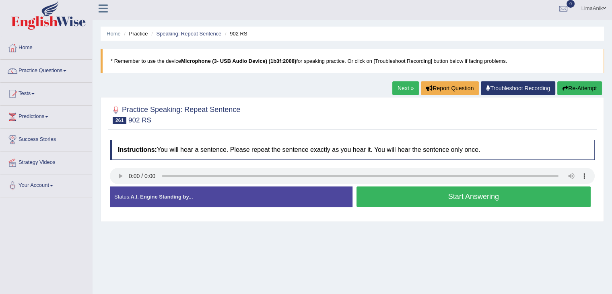
click at [424, 193] on button "Start Answering" at bounding box center [473, 196] width 234 height 21
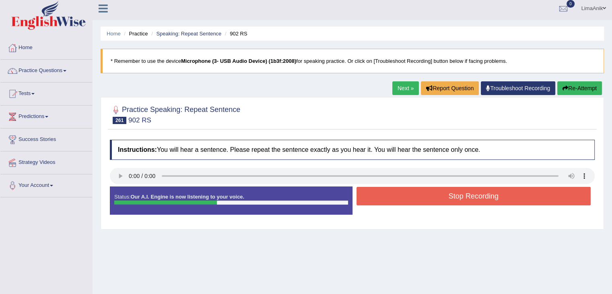
click at [425, 189] on button "Stop Recording" at bounding box center [473, 196] width 234 height 18
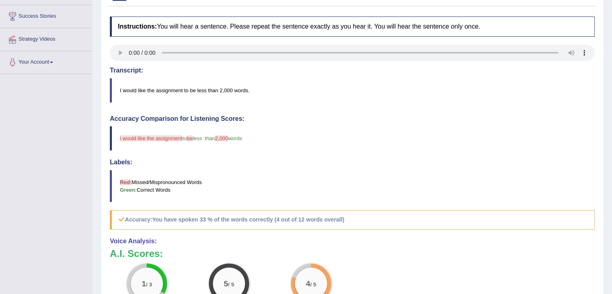
scroll to position [128, 0]
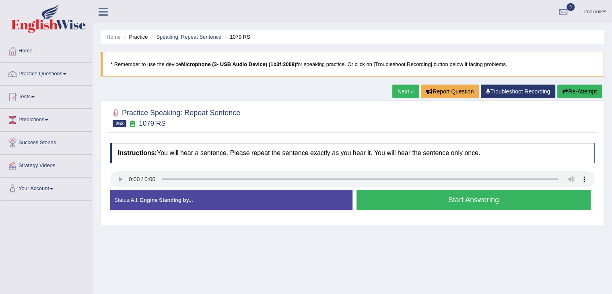
click at [437, 201] on button "Start Answering" at bounding box center [473, 199] width 234 height 21
click at [405, 208] on button "Start Answering" at bounding box center [473, 199] width 234 height 21
click at [383, 204] on button "Start Answering" at bounding box center [473, 199] width 234 height 21
click at [394, 192] on button "Start Answering" at bounding box center [473, 199] width 234 height 21
click at [374, 199] on button "Start Answering" at bounding box center [473, 199] width 234 height 21
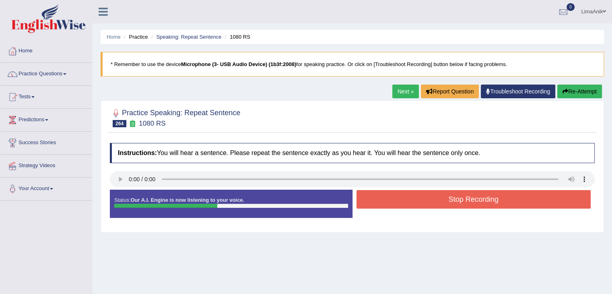
click at [428, 197] on button "Stop Recording" at bounding box center [473, 199] width 234 height 18
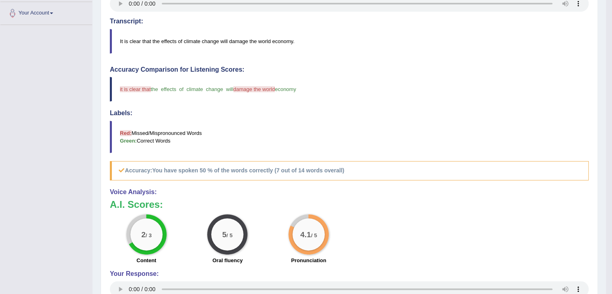
scroll to position [62, 0]
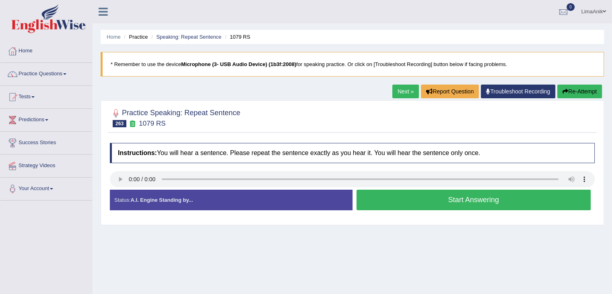
click at [407, 201] on button "Start Answering" at bounding box center [473, 199] width 234 height 21
click at [394, 199] on button "Start Answering" at bounding box center [473, 199] width 234 height 21
click at [390, 195] on button "Start Answering" at bounding box center [473, 199] width 234 height 21
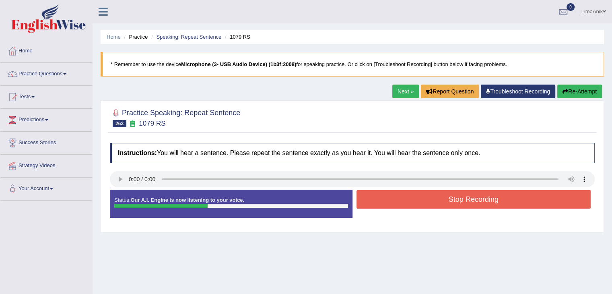
click at [433, 202] on button "Stop Recording" at bounding box center [473, 199] width 234 height 18
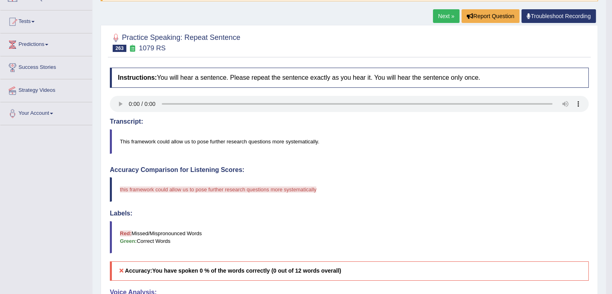
scroll to position [148, 0]
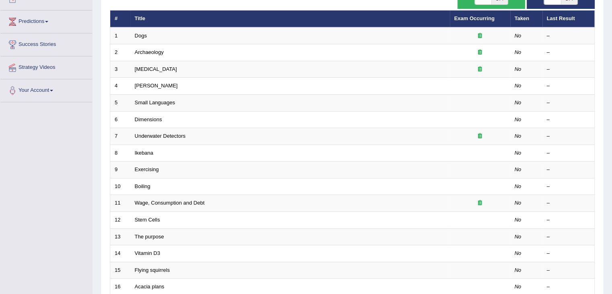
scroll to position [236, 0]
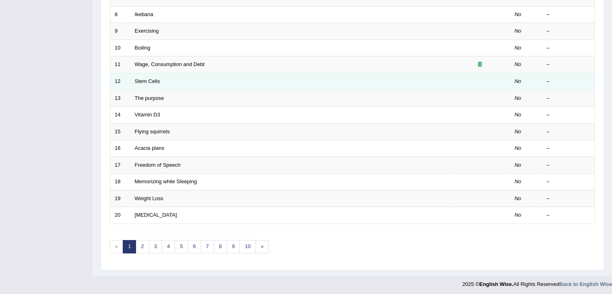
click at [474, 87] on td at bounding box center [480, 81] width 60 height 17
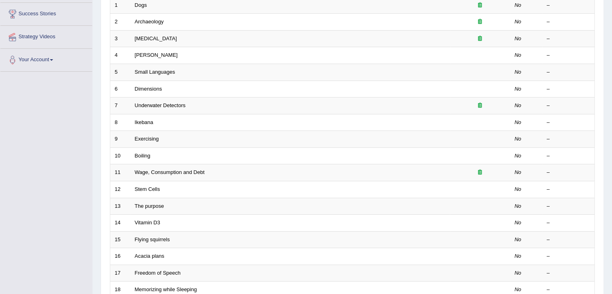
scroll to position [0, 0]
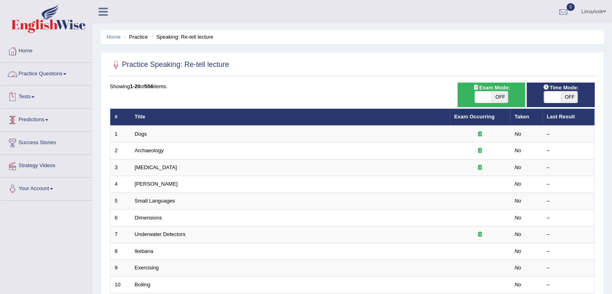
click at [44, 74] on link "Practice Questions" at bounding box center [46, 73] width 92 height 20
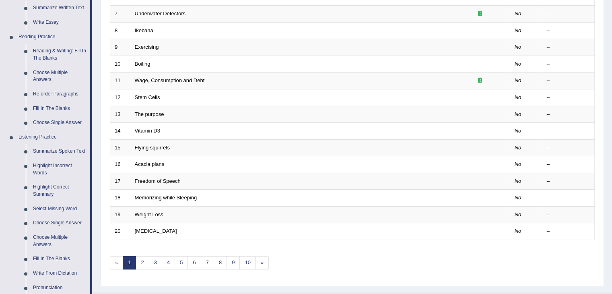
scroll to position [265, 0]
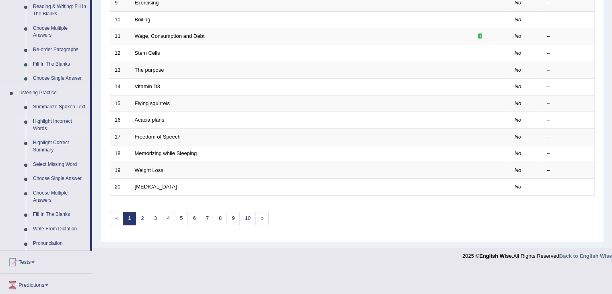
click at [56, 121] on link "Highlight Incorrect Words" at bounding box center [59, 124] width 61 height 21
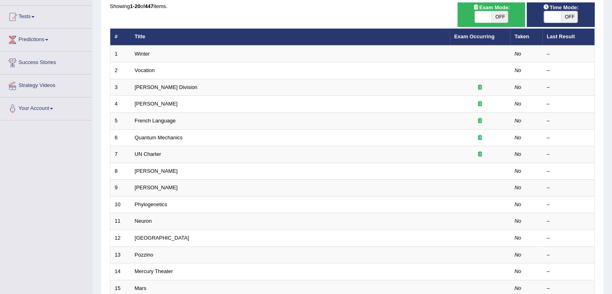
scroll to position [216, 0]
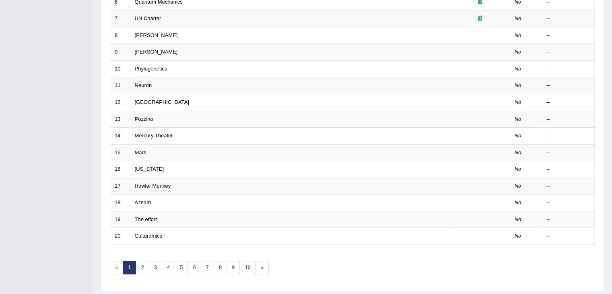
drag, startPoint x: 0, startPoint y: 0, endPoint x: 617, endPoint y: 185, distance: 644.2
click at [248, 264] on link "10" at bounding box center [247, 267] width 16 height 13
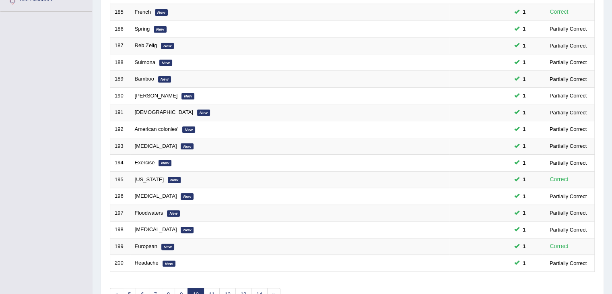
scroll to position [236, 0]
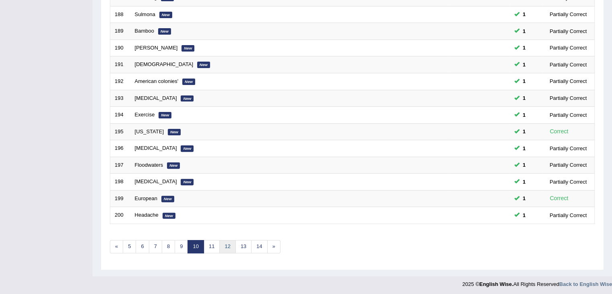
click at [229, 245] on link "12" at bounding box center [227, 246] width 16 height 13
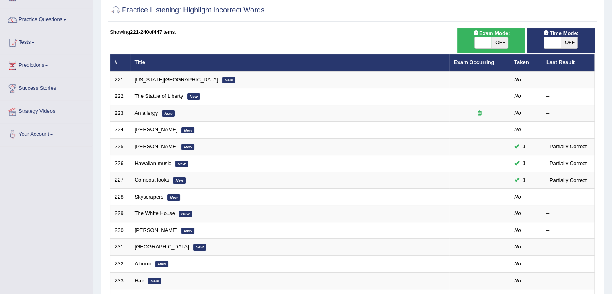
scroll to position [47, 0]
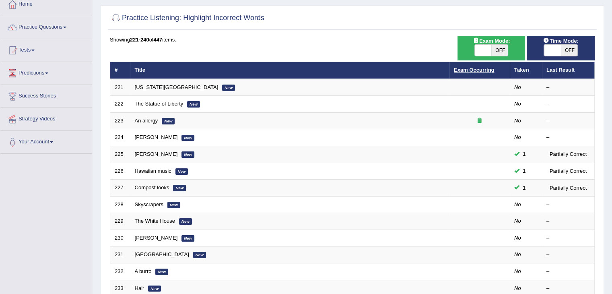
click at [476, 70] on link "Exam Occurring" at bounding box center [474, 70] width 40 height 6
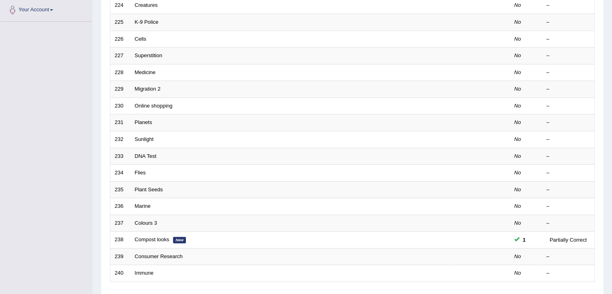
scroll to position [233, 0]
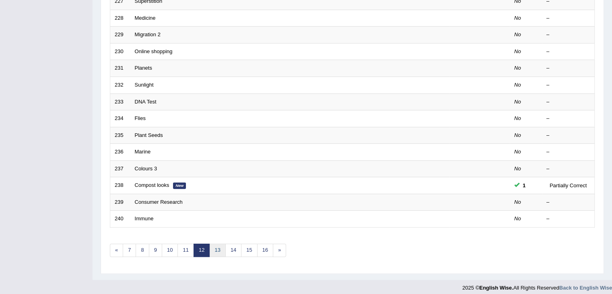
click at [216, 243] on link "13" at bounding box center [217, 249] width 16 height 13
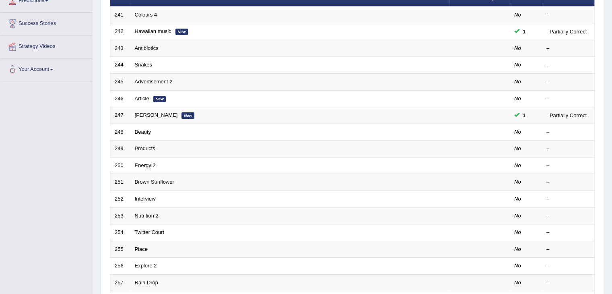
scroll to position [174, 0]
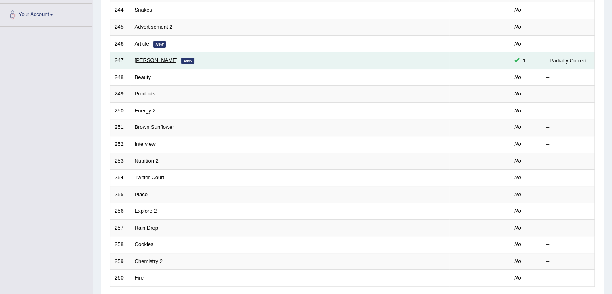
drag, startPoint x: 144, startPoint y: 78, endPoint x: 154, endPoint y: 59, distance: 22.0
drag, startPoint x: 154, startPoint y: 59, endPoint x: 161, endPoint y: 63, distance: 7.6
click at [161, 63] on td "Kurt Vonnegut New" at bounding box center [289, 60] width 319 height 17
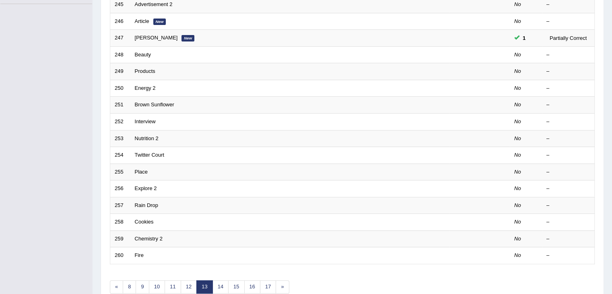
scroll to position [236, 0]
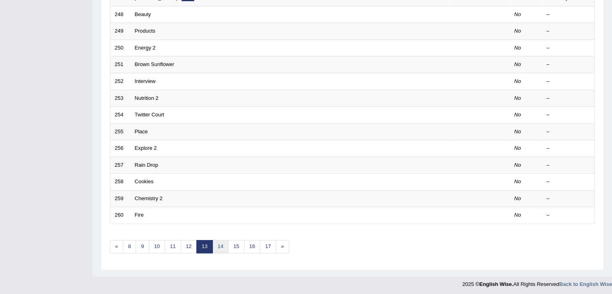
click at [223, 246] on link "14" at bounding box center [220, 246] width 16 height 13
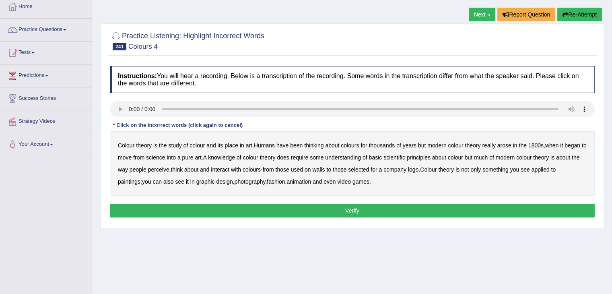
scroll to position [104, 0]
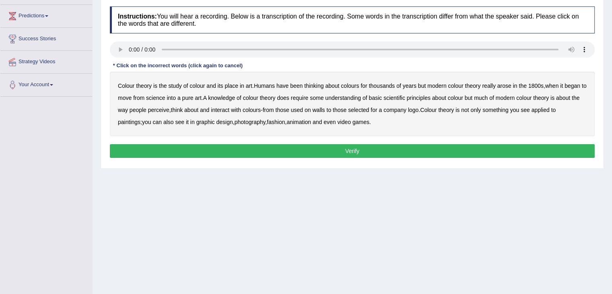
click at [232, 86] on b "place" at bounding box center [230, 85] width 13 height 6
click at [382, 100] on b "basic" at bounding box center [374, 97] width 13 height 6
click at [166, 111] on b "perceive" at bounding box center [158, 110] width 21 height 6
click at [369, 111] on b "selected" at bounding box center [358, 110] width 21 height 6
click at [134, 121] on b "paintings" at bounding box center [129, 122] width 23 height 6
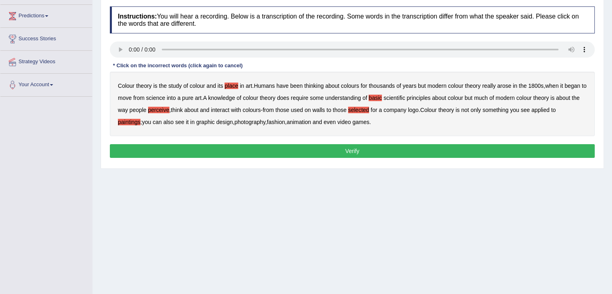
click at [347, 148] on button "Verify" at bounding box center [352, 151] width 485 height 14
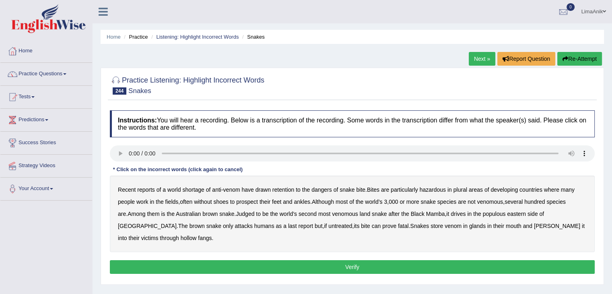
click at [125, 190] on div "Instructions: You will hear a recording. Below is a transcription of the record…" at bounding box center [352, 193] width 489 height 174
click at [279, 190] on b "retention" at bounding box center [283, 189] width 22 height 6
click at [463, 187] on b "plural" at bounding box center [460, 189] width 14 height 6
click at [241, 203] on b "prospect" at bounding box center [247, 201] width 22 height 6
click at [451, 215] on b "drives" at bounding box center [457, 213] width 15 height 6
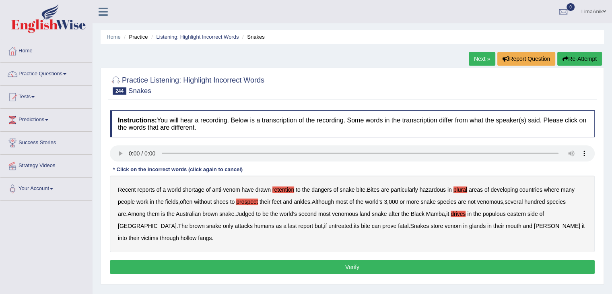
click at [298, 227] on b "report" at bounding box center [305, 225] width 15 height 6
click at [534, 224] on b "[PERSON_NAME]" at bounding box center [557, 225] width 46 height 6
click at [324, 260] on button "Verify" at bounding box center [352, 267] width 485 height 14
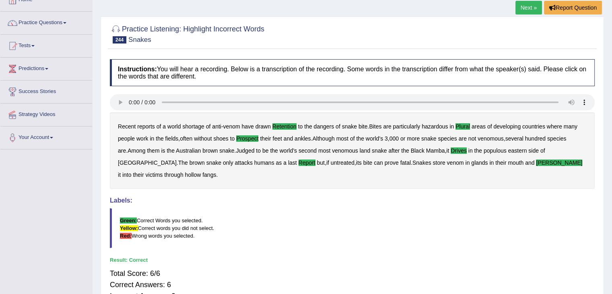
scroll to position [64, 0]
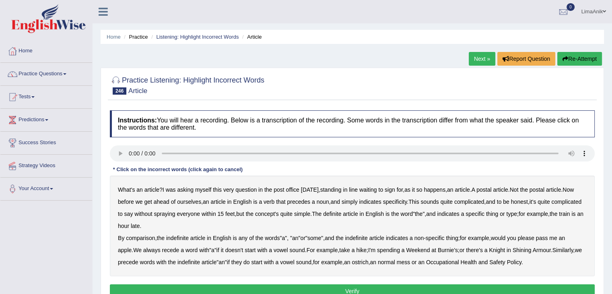
scroll to position [84, 0]
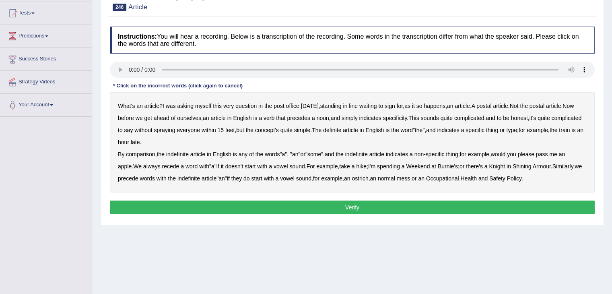
click at [274, 118] on b "verb" at bounding box center [268, 118] width 11 height 6
click at [175, 130] on b "spraying" at bounding box center [164, 130] width 21 height 6
click at [146, 154] on b "comparison" at bounding box center [140, 154] width 29 height 6
click at [172, 167] on b "recede" at bounding box center [170, 166] width 17 height 6
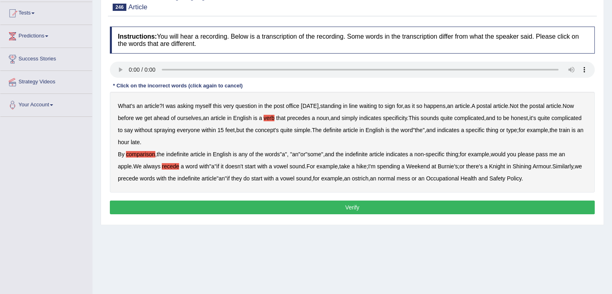
click at [395, 179] on b "normal" at bounding box center [386, 178] width 17 height 6
click at [336, 203] on button "Verify" at bounding box center [352, 207] width 485 height 14
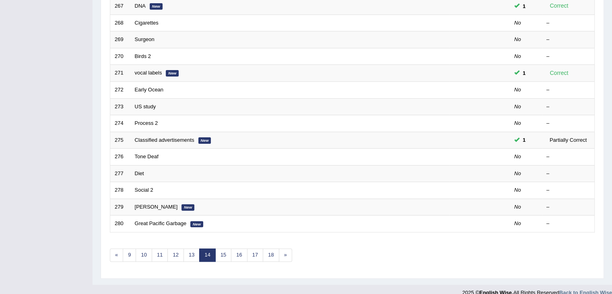
scroll to position [234, 0]
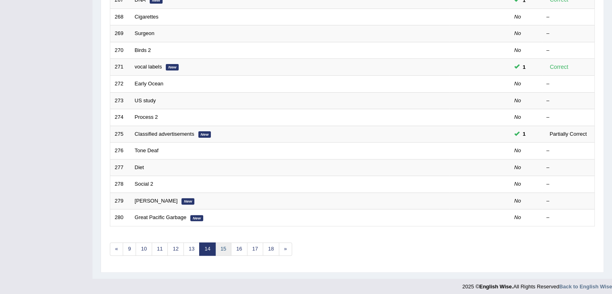
click at [223, 242] on link "15" at bounding box center [223, 248] width 16 height 13
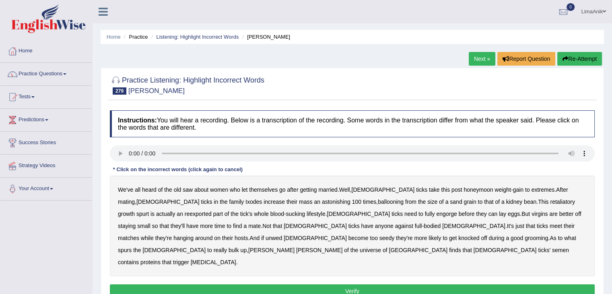
click at [135, 198] on b "mating" at bounding box center [126, 201] width 17 height 6
click at [550, 201] on b "retaliatory" at bounding box center [562, 201] width 25 height 6
click at [212, 210] on b "reexported" at bounding box center [198, 213] width 27 height 6
click at [375, 226] on b "anyone" at bounding box center [384, 225] width 18 height 6
click at [394, 234] on b "seedy" at bounding box center [386, 237] width 15 height 6
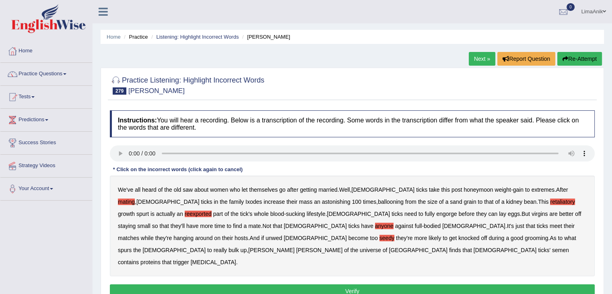
click at [318, 285] on div "Instructions: You will hear a recording. Below is a transcription of the record…" at bounding box center [352, 205] width 489 height 198
click at [327, 284] on button "Verify" at bounding box center [352, 291] width 485 height 14
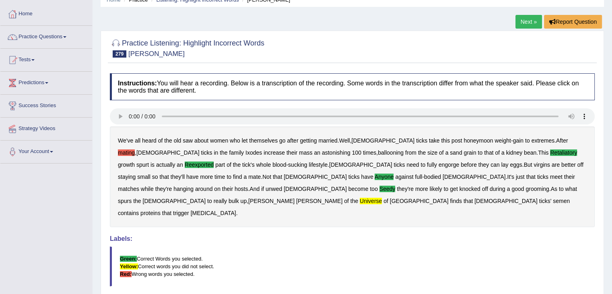
scroll to position [78, 0]
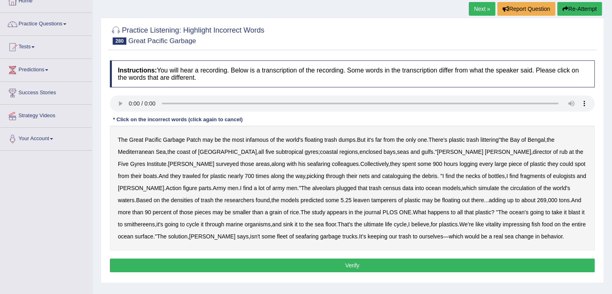
scroll to position [51, 0]
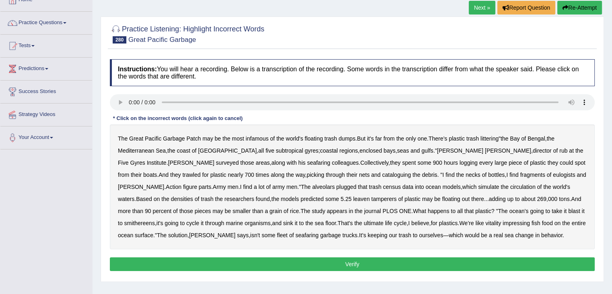
click at [316, 140] on b "floating" at bounding box center [313, 138] width 18 height 6
click at [553, 177] on b "eulogists" at bounding box center [564, 174] width 22 height 6
click at [312, 185] on b "alveolars" at bounding box center [323, 186] width 23 height 6
click at [353, 199] on b "leaven" at bounding box center [361, 198] width 16 height 6
click at [485, 225] on b "vitality" at bounding box center [493, 223] width 16 height 6
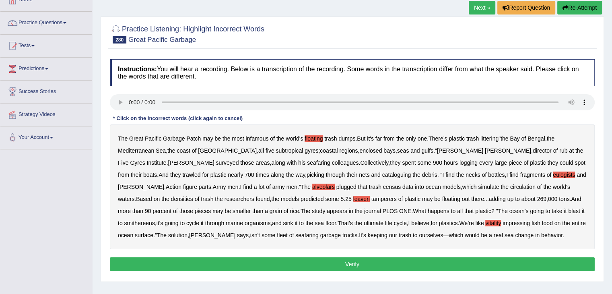
click at [328, 260] on button "Verify" at bounding box center [352, 264] width 485 height 14
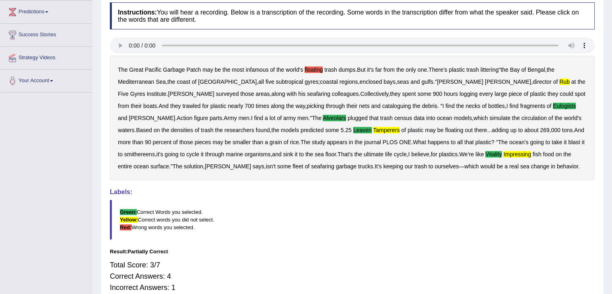
scroll to position [109, 0]
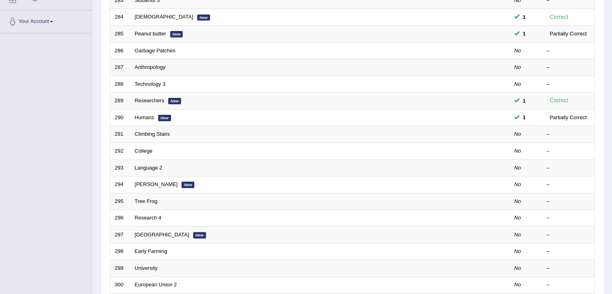
scroll to position [178, 0]
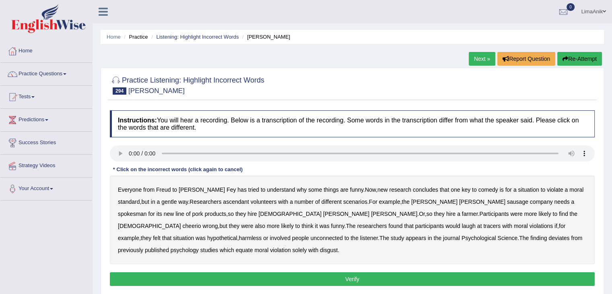
click at [223, 203] on b "ascendant" at bounding box center [236, 201] width 26 height 6
click at [483, 227] on b "tracers" at bounding box center [491, 225] width 17 height 6
click at [344, 272] on button "Verify" at bounding box center [352, 279] width 485 height 14
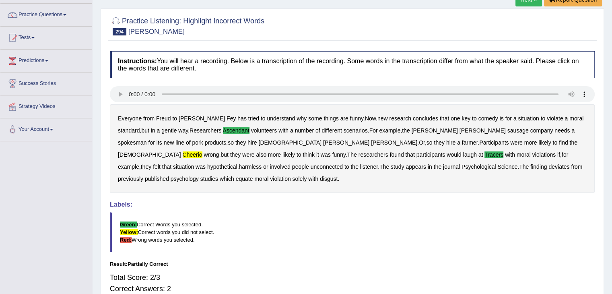
scroll to position [63, 0]
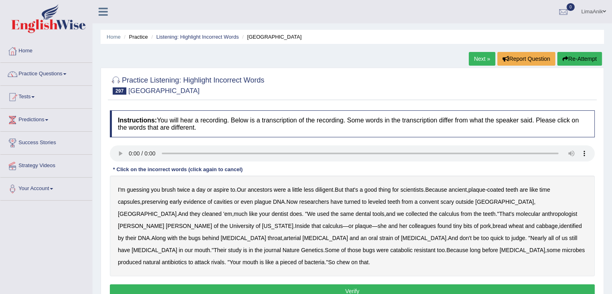
click at [368, 201] on b "leveled" at bounding box center [377, 201] width 18 height 6
click at [301, 234] on b "arterial" at bounding box center [291, 237] width 17 height 6
click at [390, 250] on b "catabolic" at bounding box center [401, 249] width 22 height 6
click at [296, 259] on b "pieced" at bounding box center [288, 262] width 16 height 6
click at [355, 284] on button "Verify" at bounding box center [352, 291] width 485 height 14
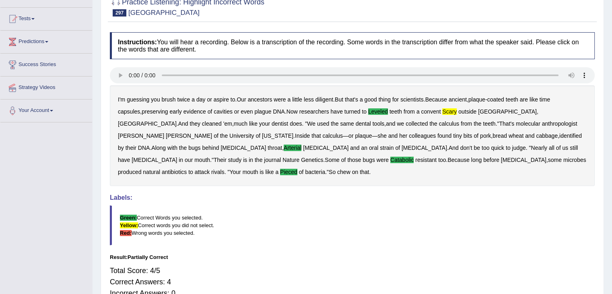
scroll to position [85, 0]
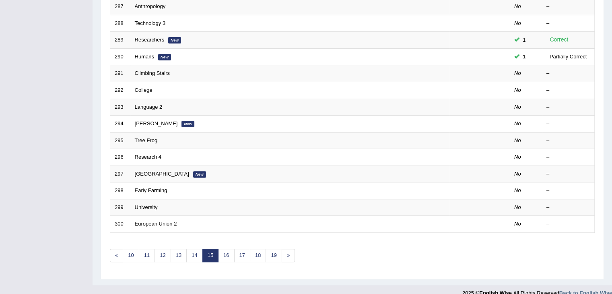
scroll to position [232, 0]
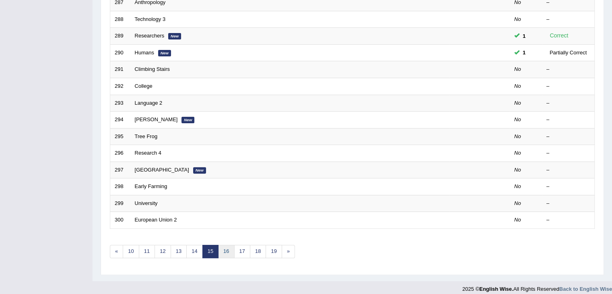
click at [228, 245] on link "16" at bounding box center [226, 250] width 16 height 13
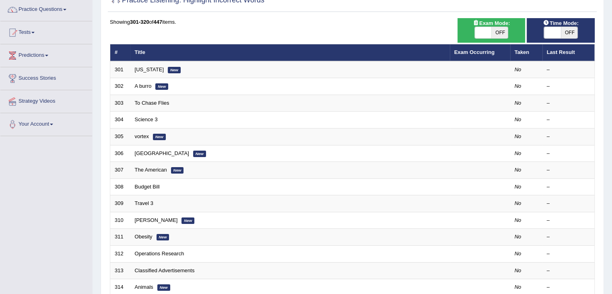
scroll to position [74, 0]
